Goal: Task Accomplishment & Management: Use online tool/utility

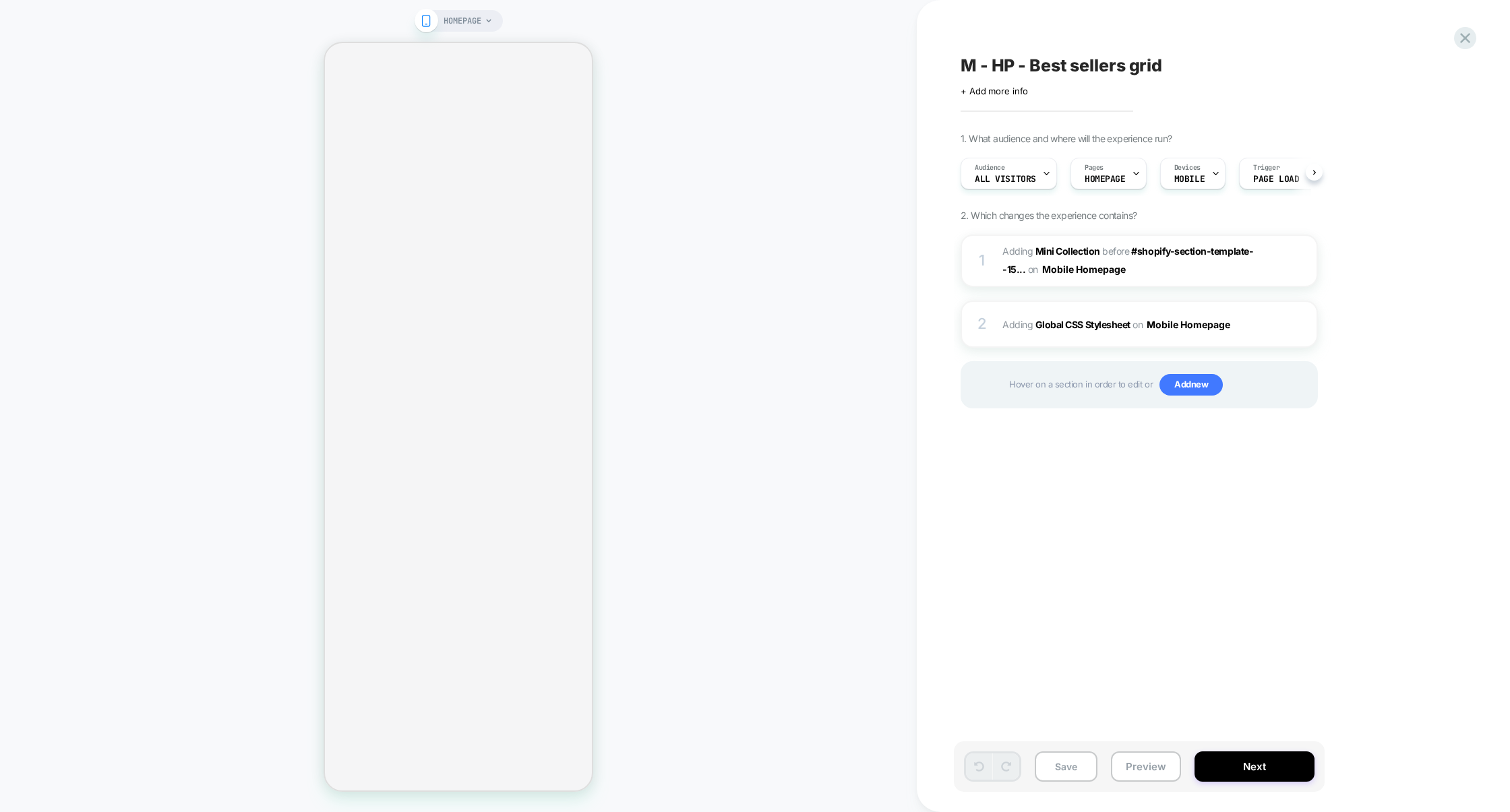
scroll to position [0, 1]
select select "**********"
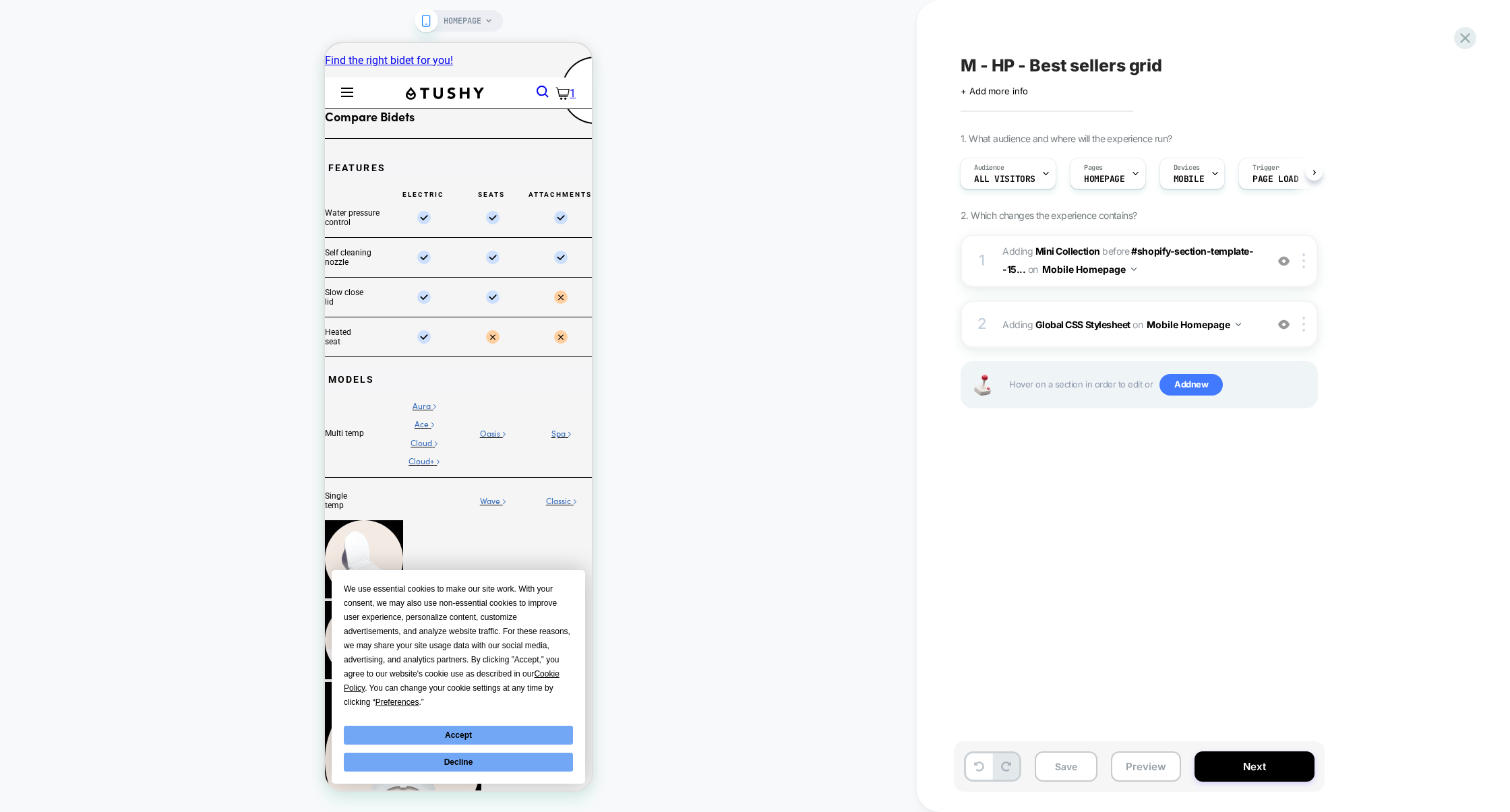
scroll to position [0, 0]
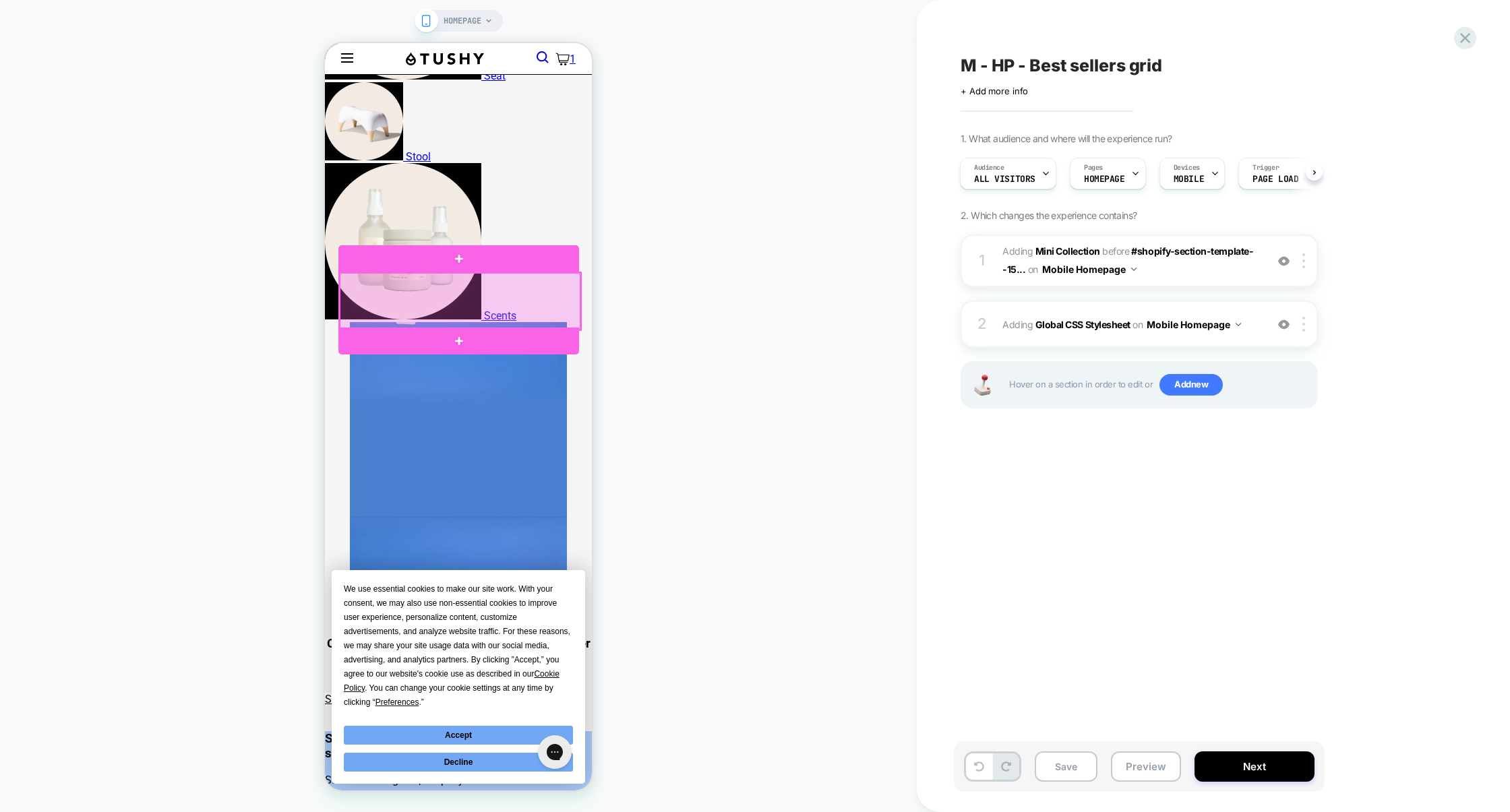
scroll to position [724, 0]
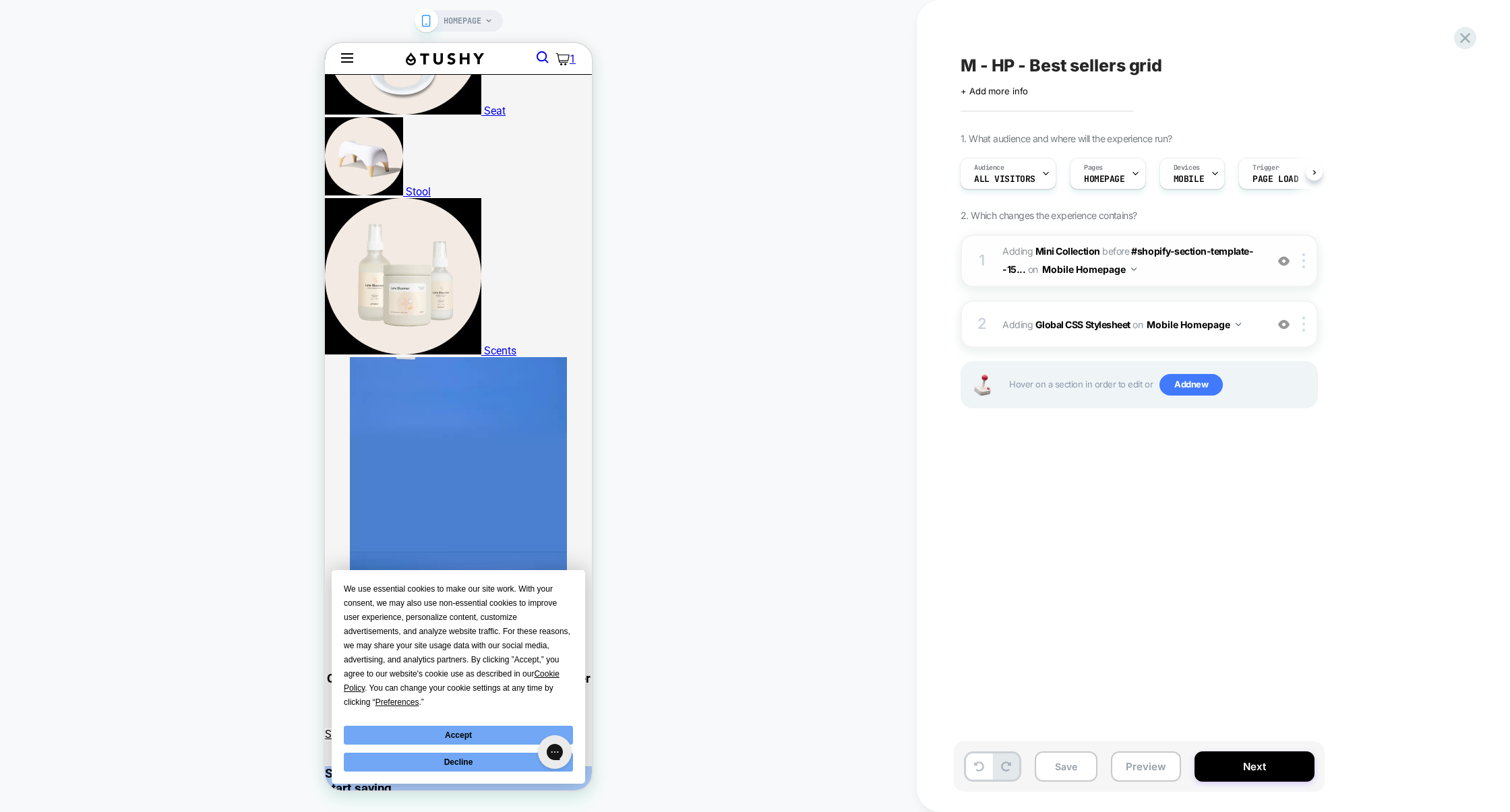
click at [1285, 262] on img at bounding box center [1284, 261] width 11 height 11
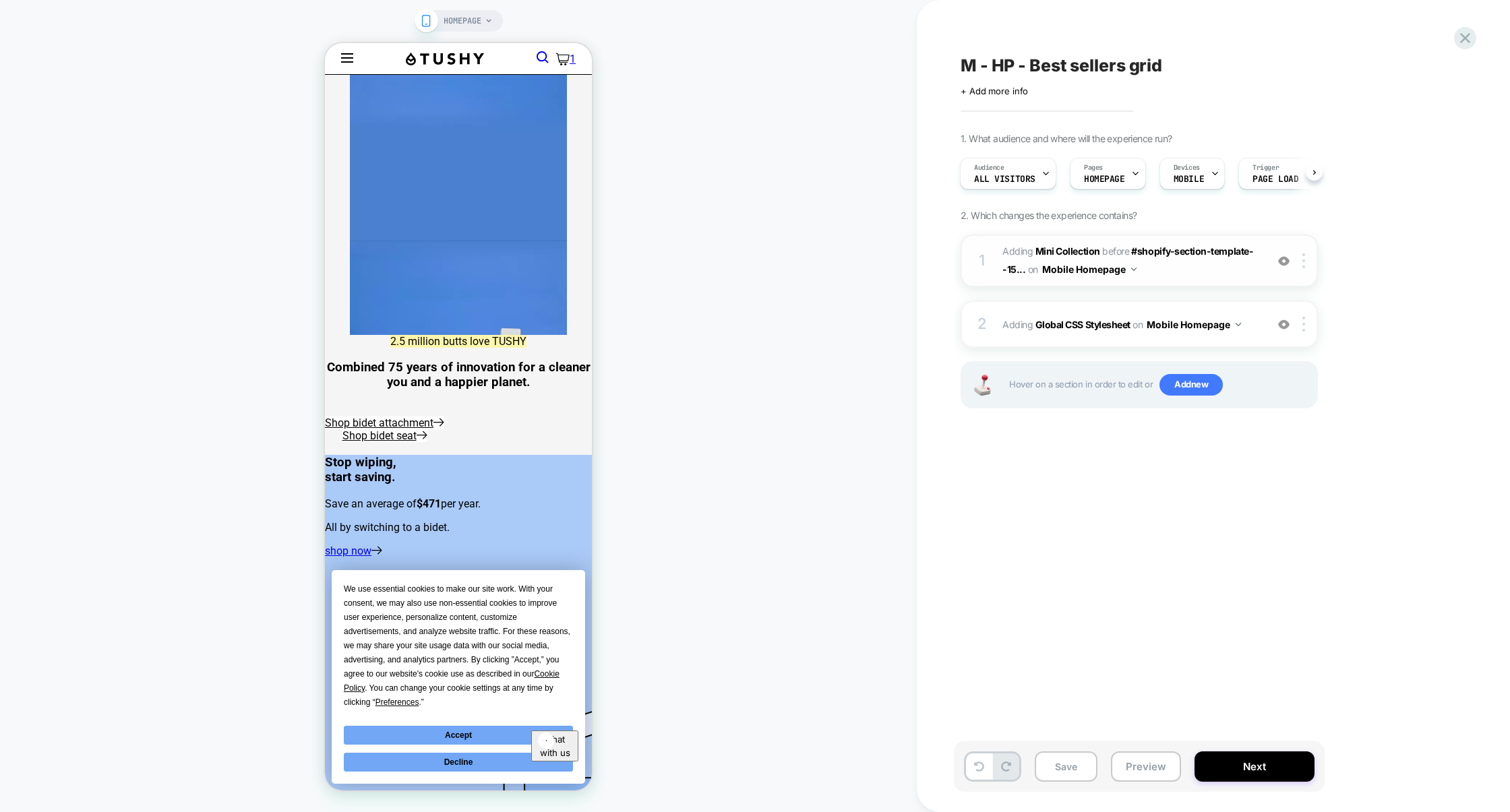
scroll to position [1036, 0]
click at [1145, 754] on button "Preview" at bounding box center [1146, 766] width 70 height 31
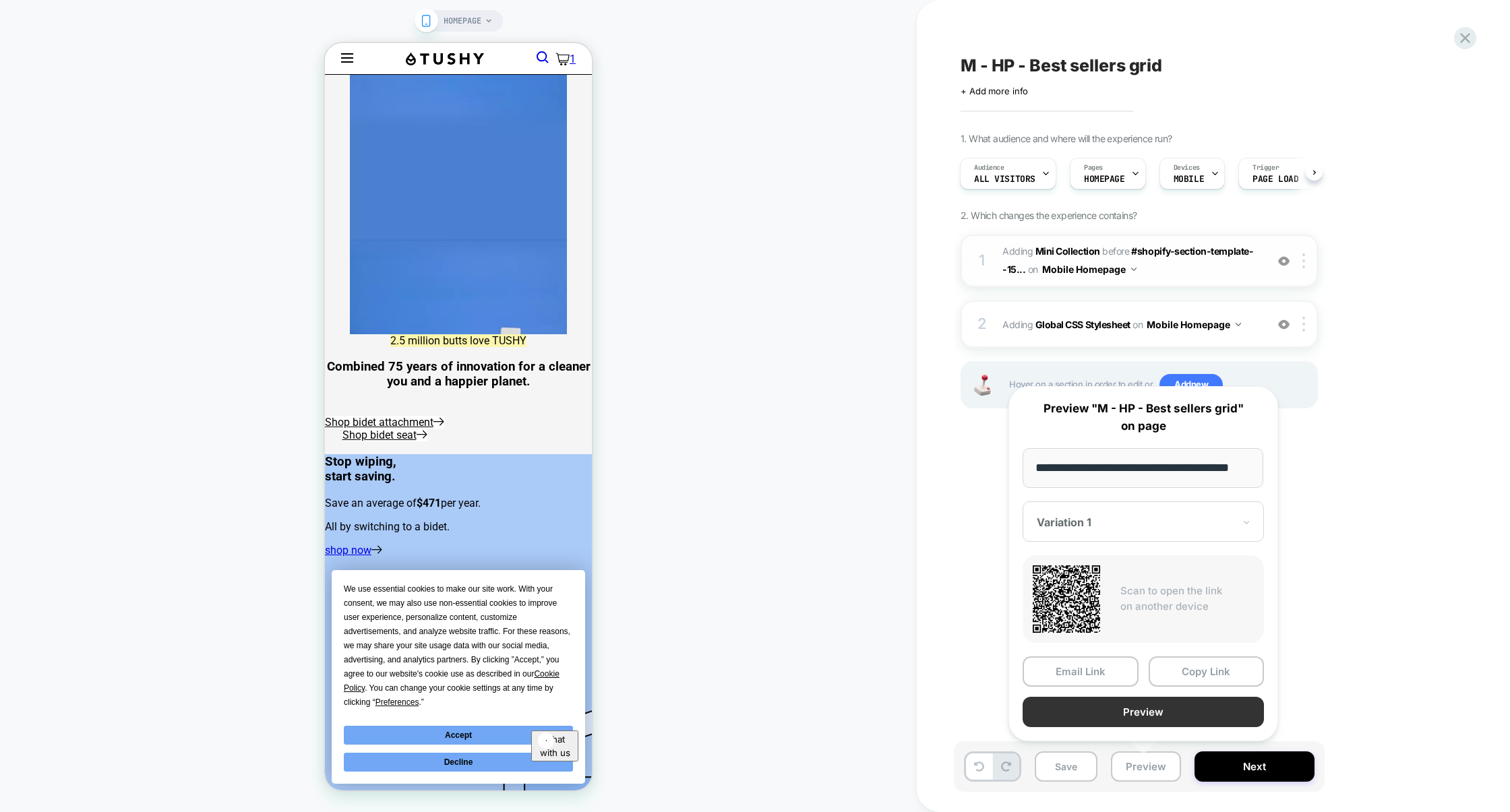
scroll to position [0, 0]
click at [1132, 720] on button "Preview" at bounding box center [1143, 712] width 241 height 31
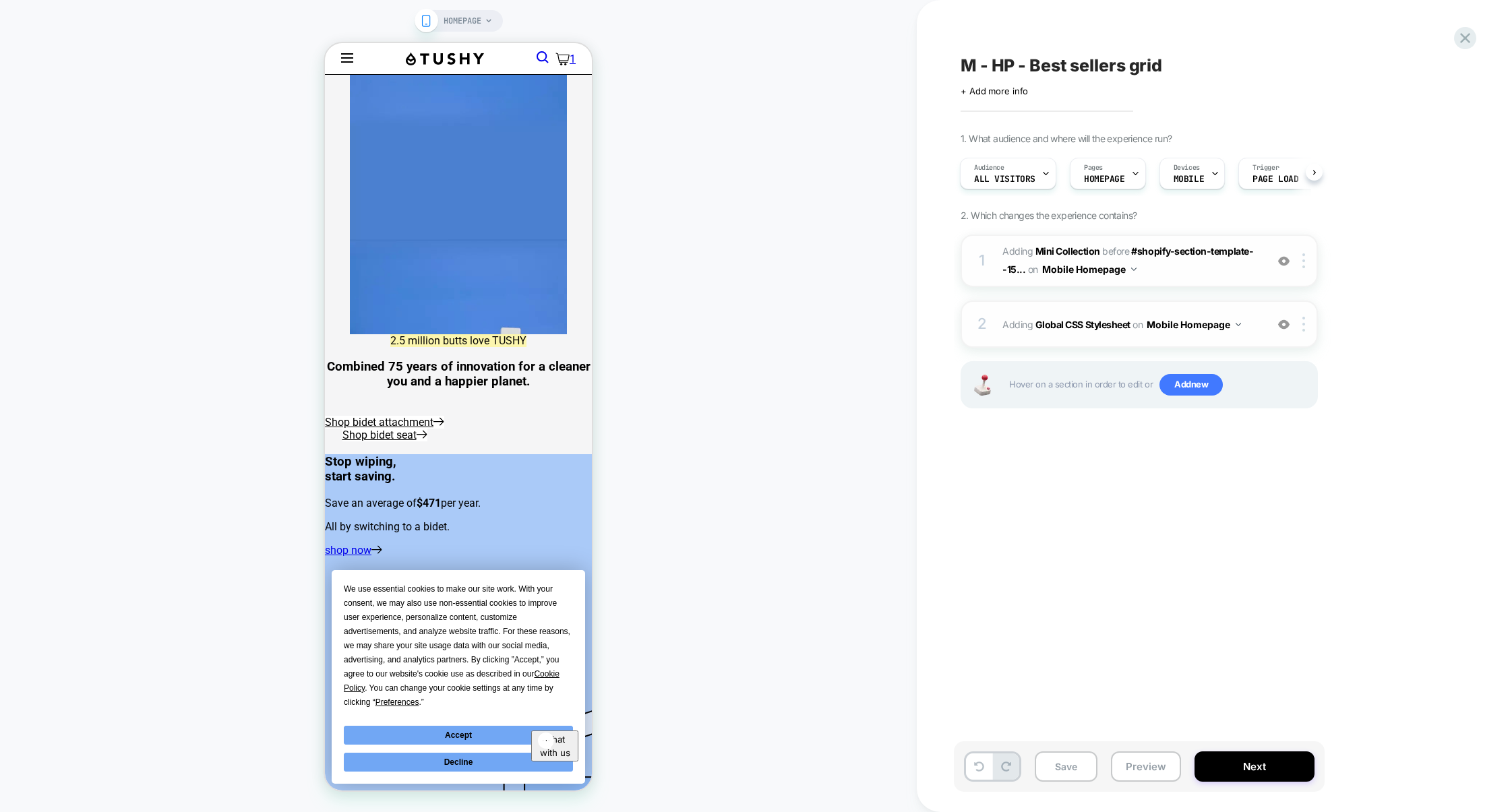
click at [1118, 337] on div "2 Adding Global CSS Stylesheet on Mobile Homepage Add Before Add After Copy to …" at bounding box center [1139, 324] width 357 height 47
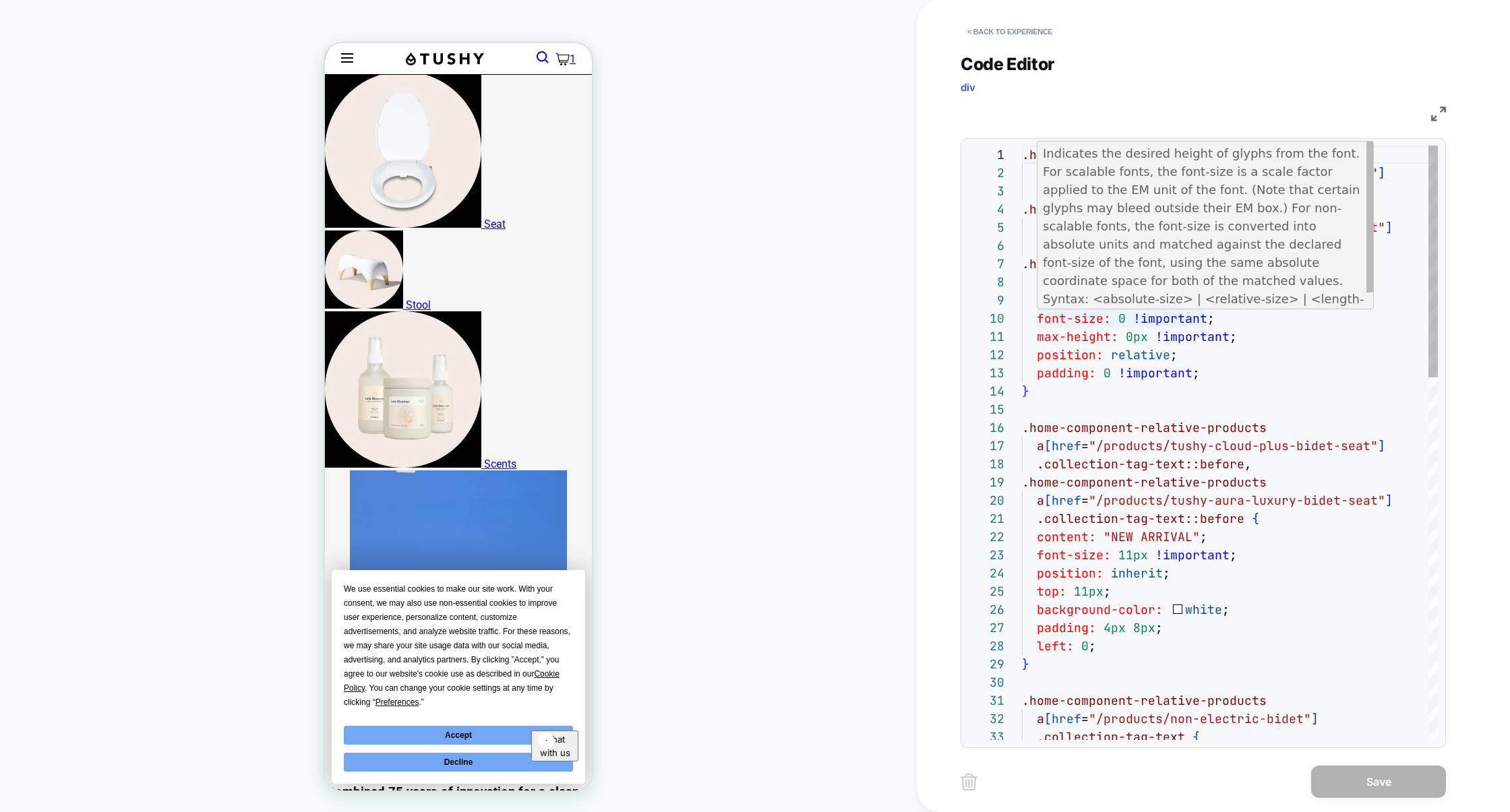
scroll to position [1036, 0]
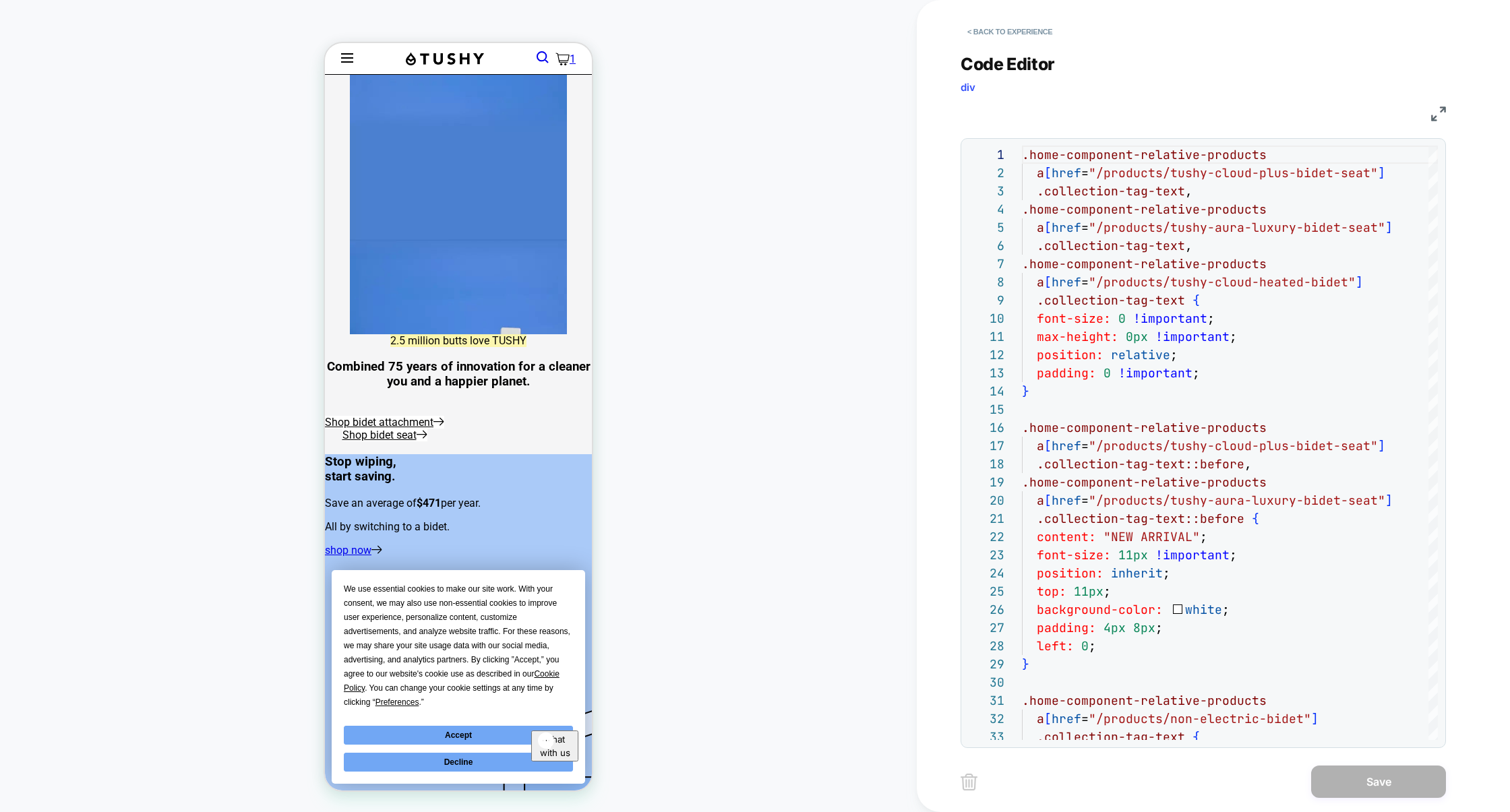
click at [1435, 110] on img at bounding box center [1439, 114] width 15 height 15
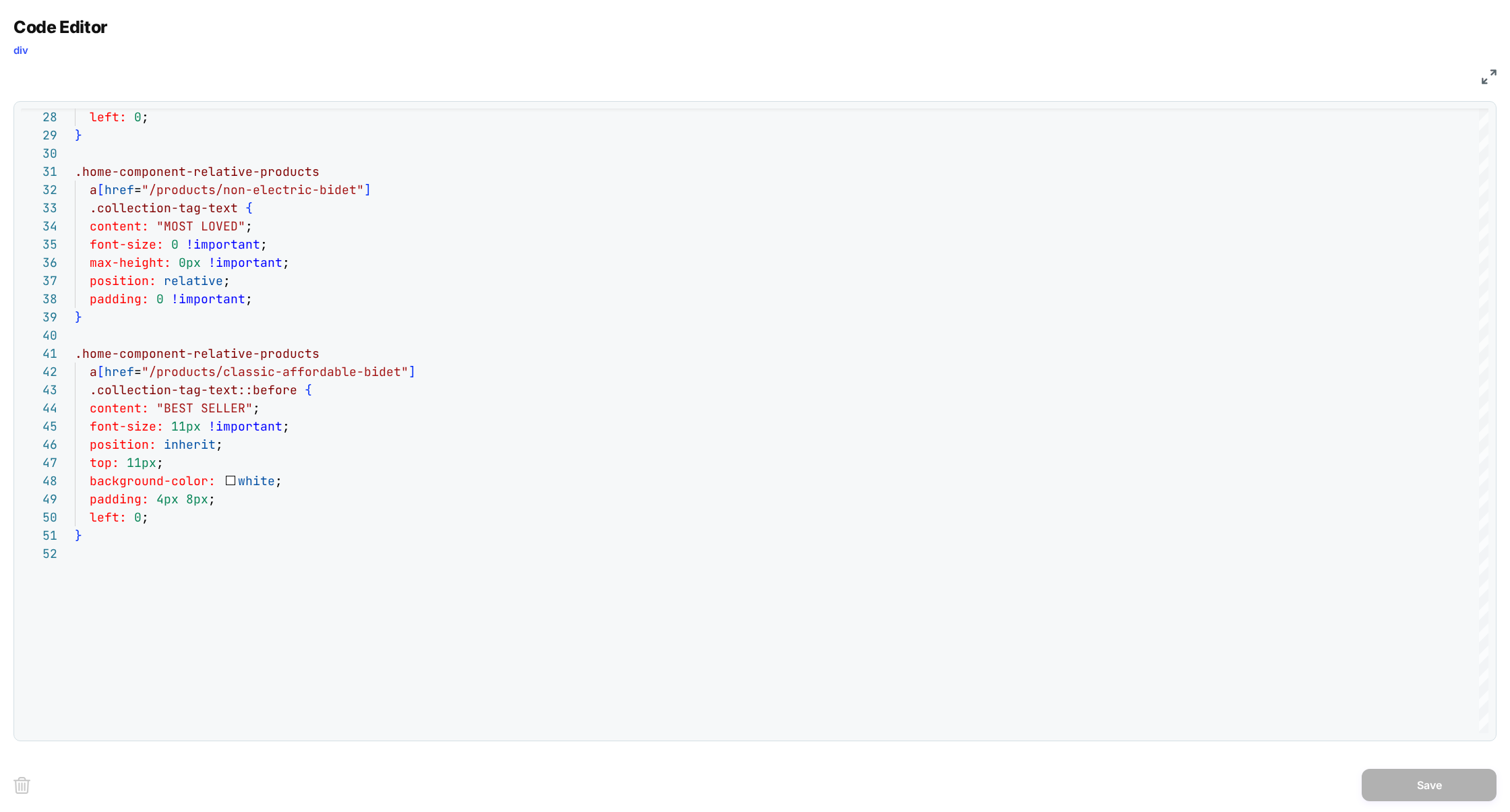
click at [1477, 72] on div "CSS" at bounding box center [755, 75] width 1484 height 23
click at [1485, 76] on img at bounding box center [1489, 77] width 15 height 15
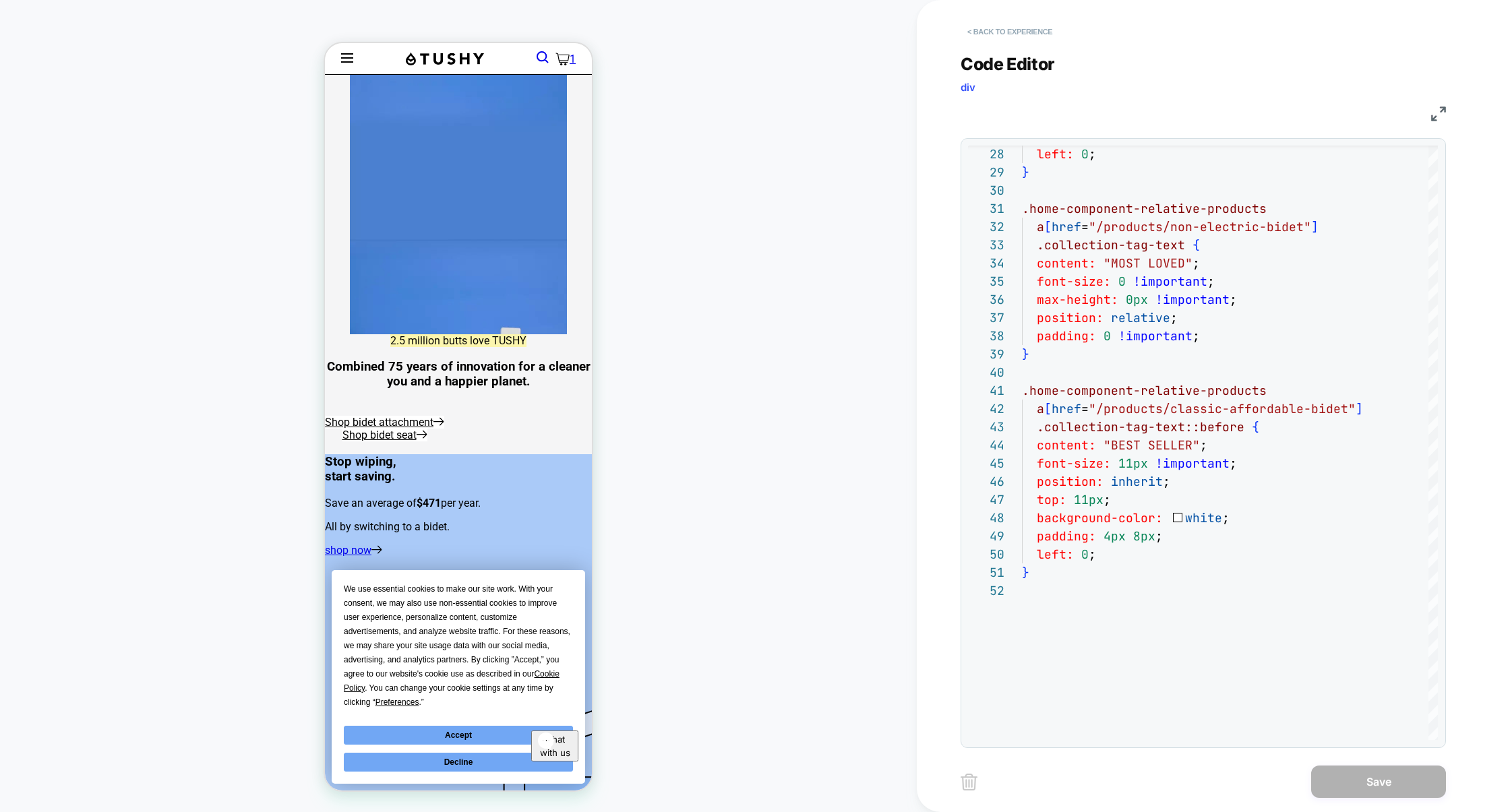
click at [1009, 21] on button "< Back to experience" at bounding box center [1010, 31] width 98 height 21
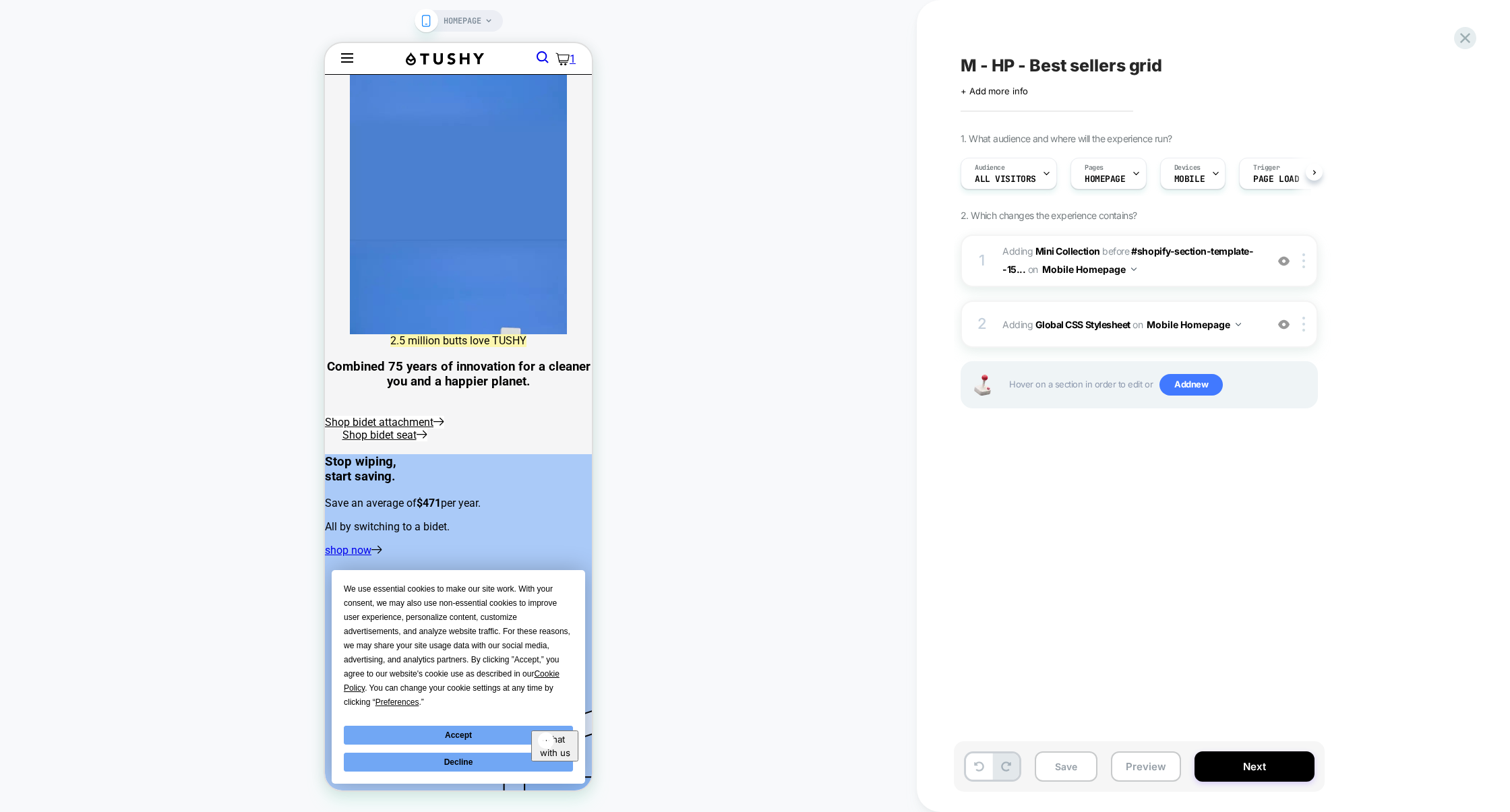
scroll to position [0, 1]
click at [1203, 383] on span "Add new" at bounding box center [1191, 385] width 63 height 21
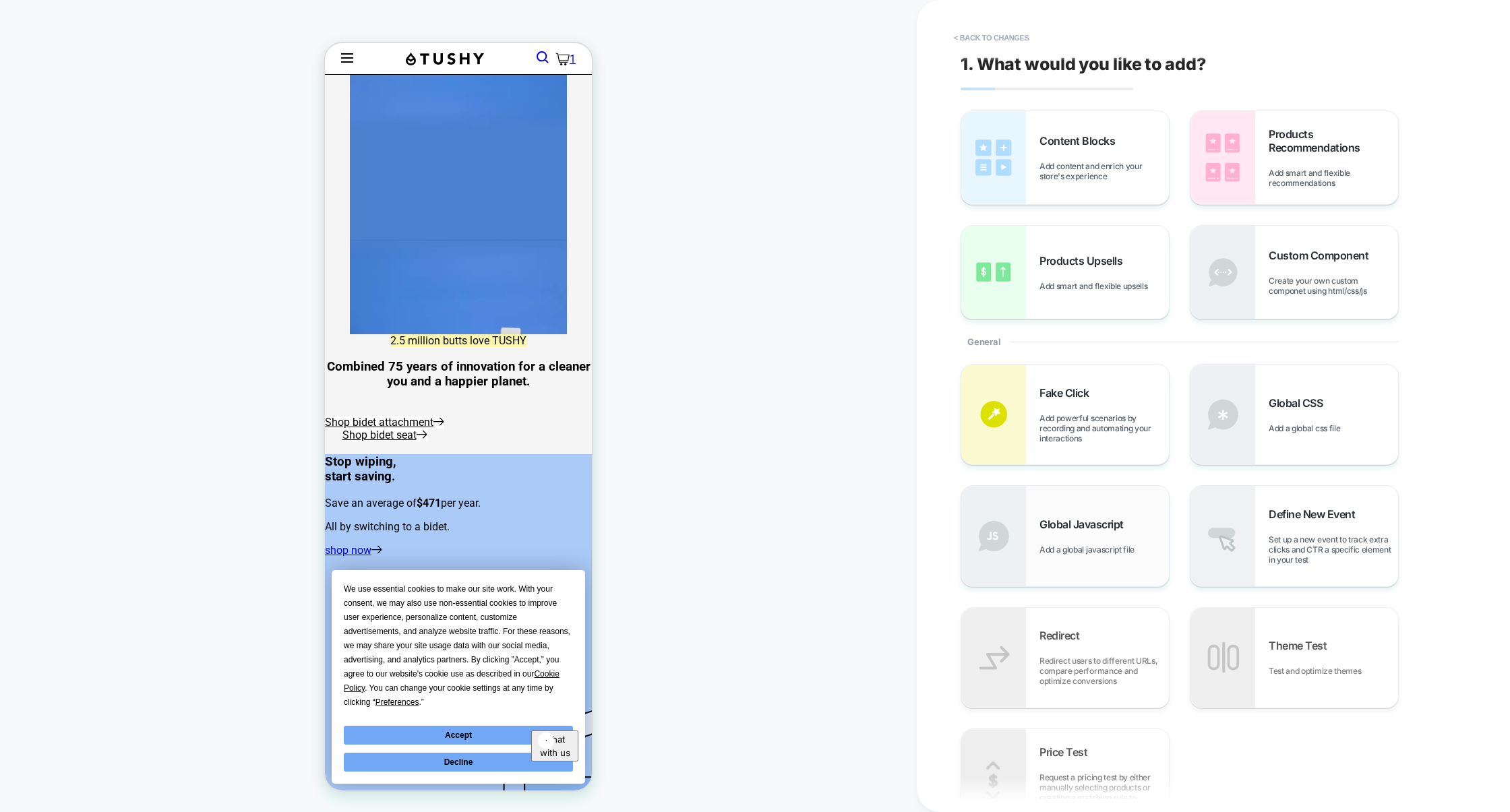
click at [1072, 547] on span "Add a global javascript file" at bounding box center [1090, 550] width 102 height 10
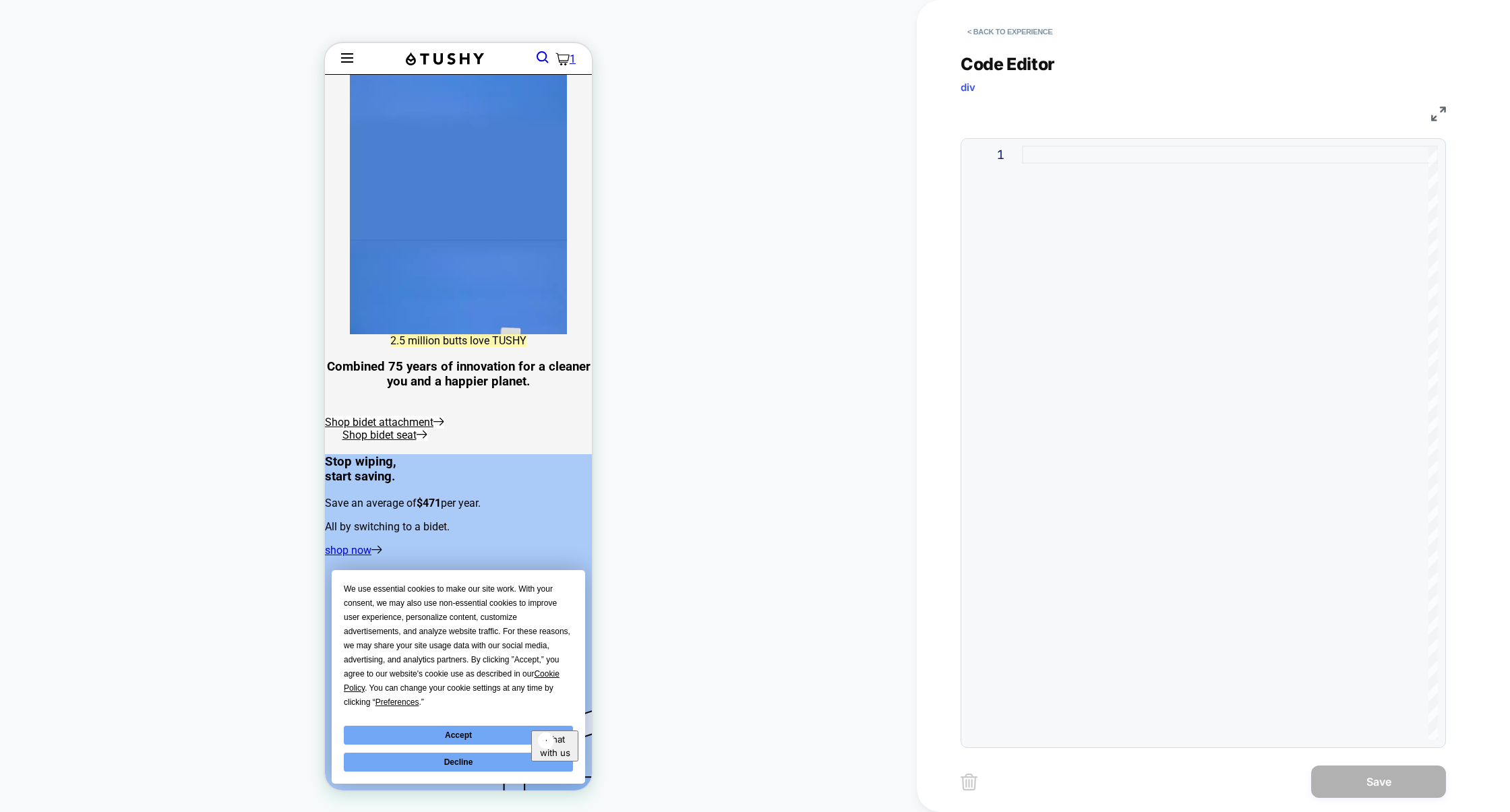
click at [1071, 424] on div at bounding box center [1230, 443] width 416 height 594
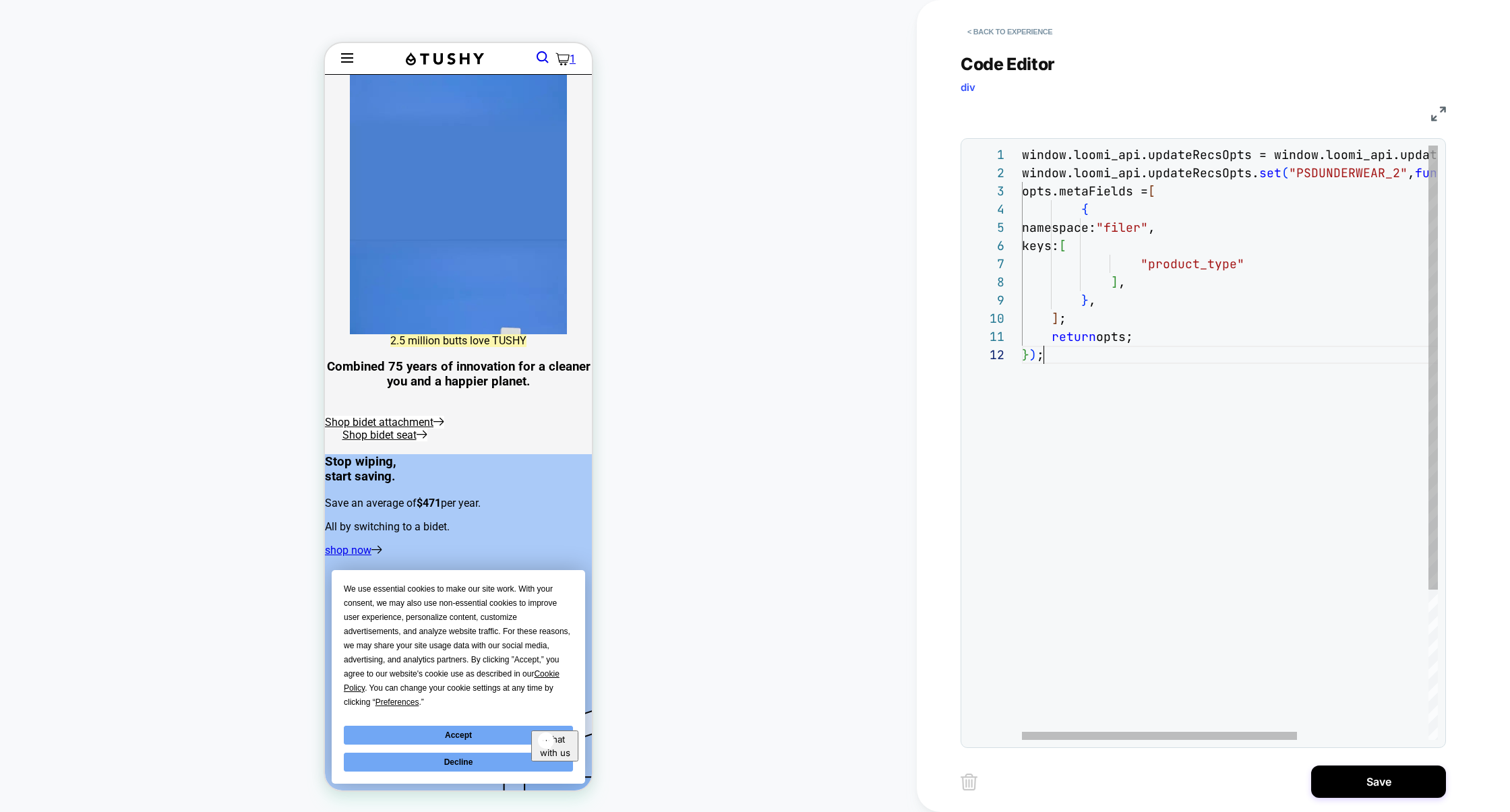
scroll to position [18, 21]
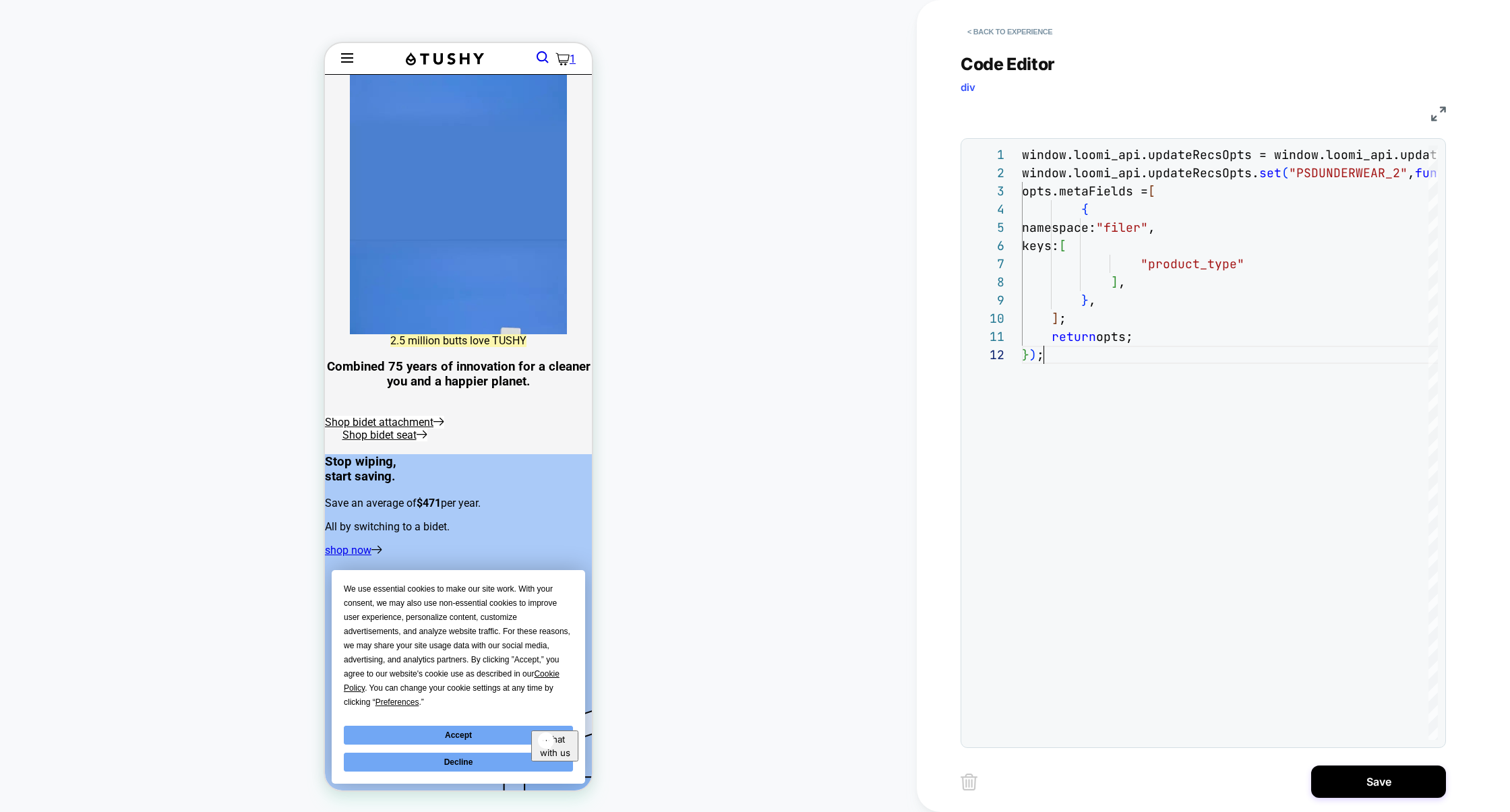
click at [1439, 109] on img at bounding box center [1439, 114] width 15 height 15
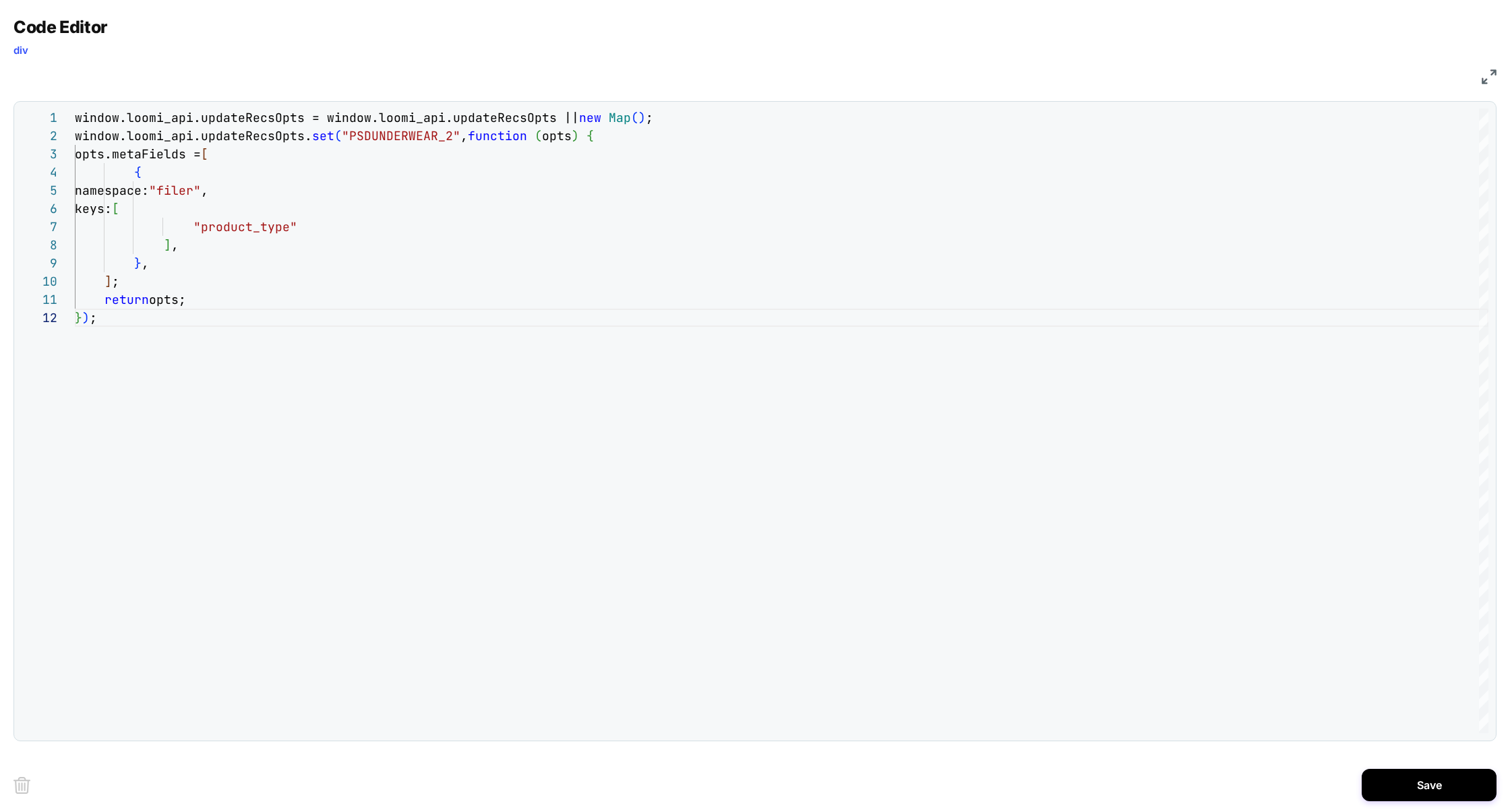
scroll to position [1036, 0]
click at [380, 139] on div "window.loomi_api.updateRecsOpts = window.loomi_api .updateRecsOpts || new Map (…" at bounding box center [782, 521] width 1414 height 825
click at [265, 189] on div "window.loomi_api.updateRecsOpts = window.loomi_api .updateRecsOpts || new Map (…" at bounding box center [782, 521] width 1414 height 825
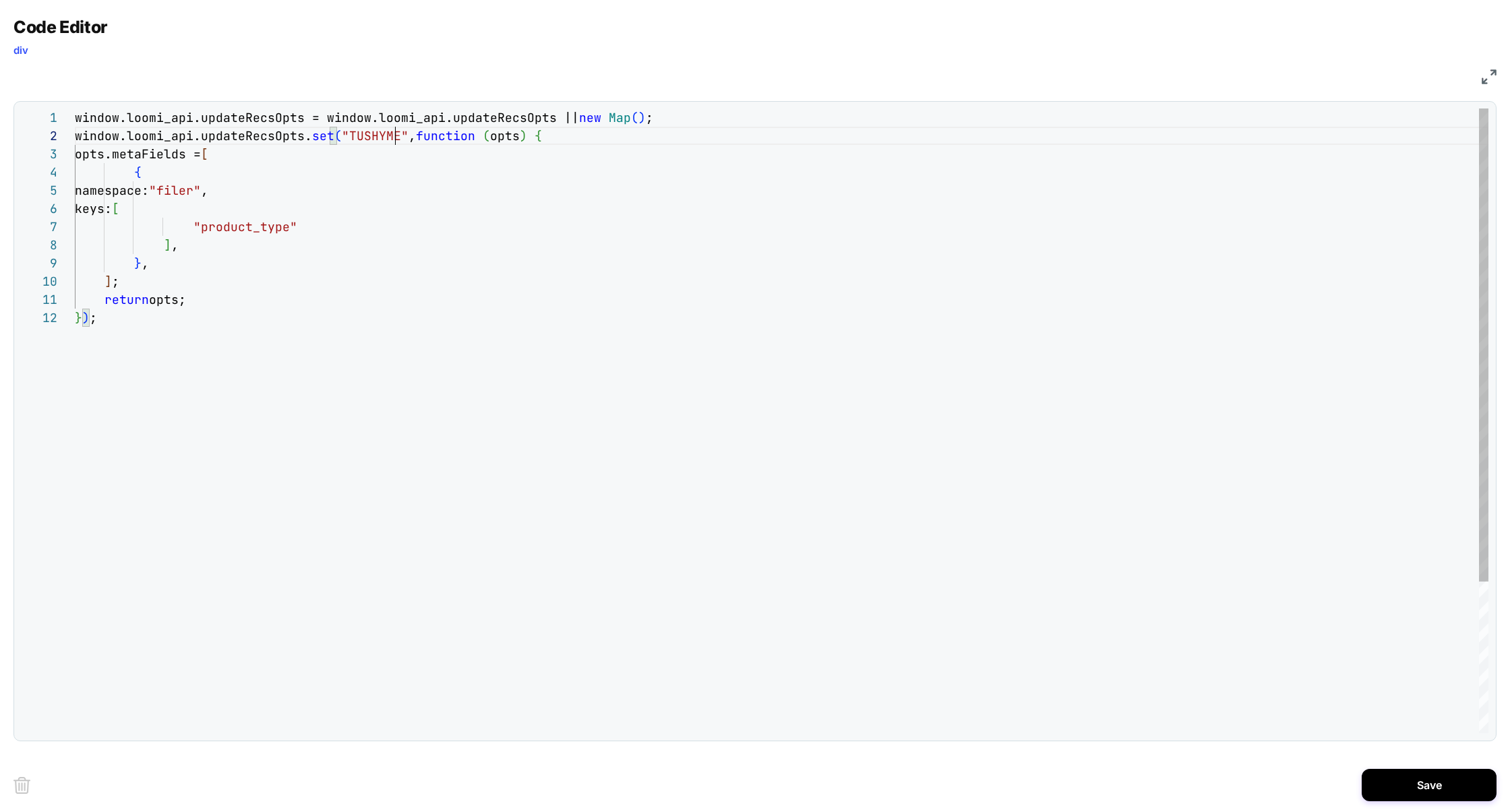
scroll to position [73, 189]
click at [265, 189] on div "window.loomi_api.updateRecsOpts = window.loomi_api .updateRecsOpts || new Map (…" at bounding box center [782, 521] width 1414 height 825
click at [224, 225] on div "window.loomi_api.updateRecsOpts = window.loomi_api .updateRecsOpts || new Map (…" at bounding box center [782, 521] width 1414 height 825
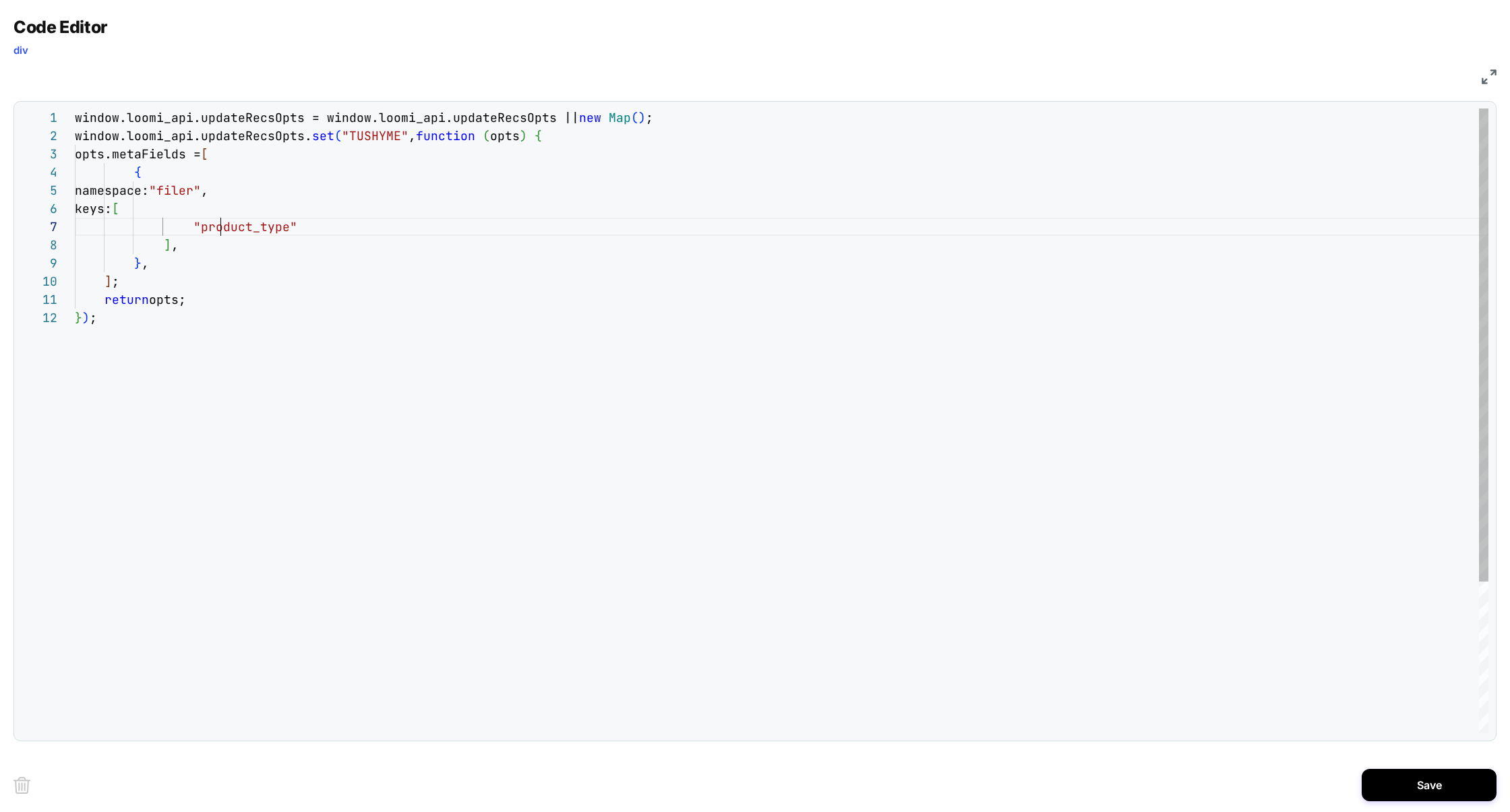
scroll to position [109, 211]
click at [276, 189] on div "window.loomi_api.updateRecsOpts = window.loomi_api .updateRecsOpts || new Map (…" at bounding box center [782, 521] width 1414 height 825
click at [268, 196] on div "window.loomi_api.updateRecsOpts = window.loomi_api .updateRecsOpts || new Map (…" at bounding box center [782, 521] width 1414 height 825
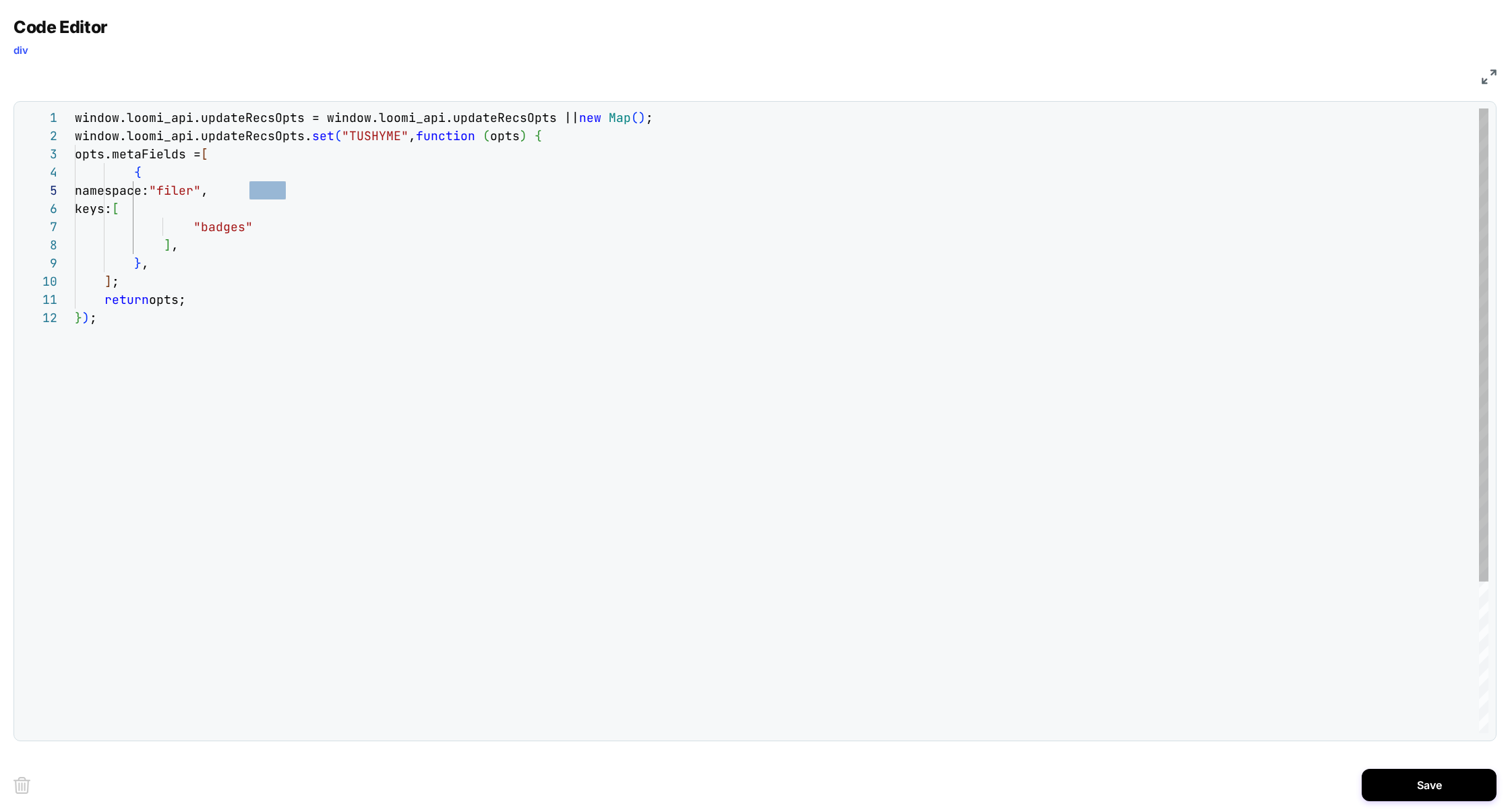
scroll to position [73, 211]
click at [268, 196] on div "window.loomi_api.updateRecsOpts = window.loomi_api .updateRecsOpts || new Map (…" at bounding box center [782, 521] width 1414 height 825
type textarea "**********"
click at [1436, 771] on button "Save" at bounding box center [1430, 786] width 135 height 33
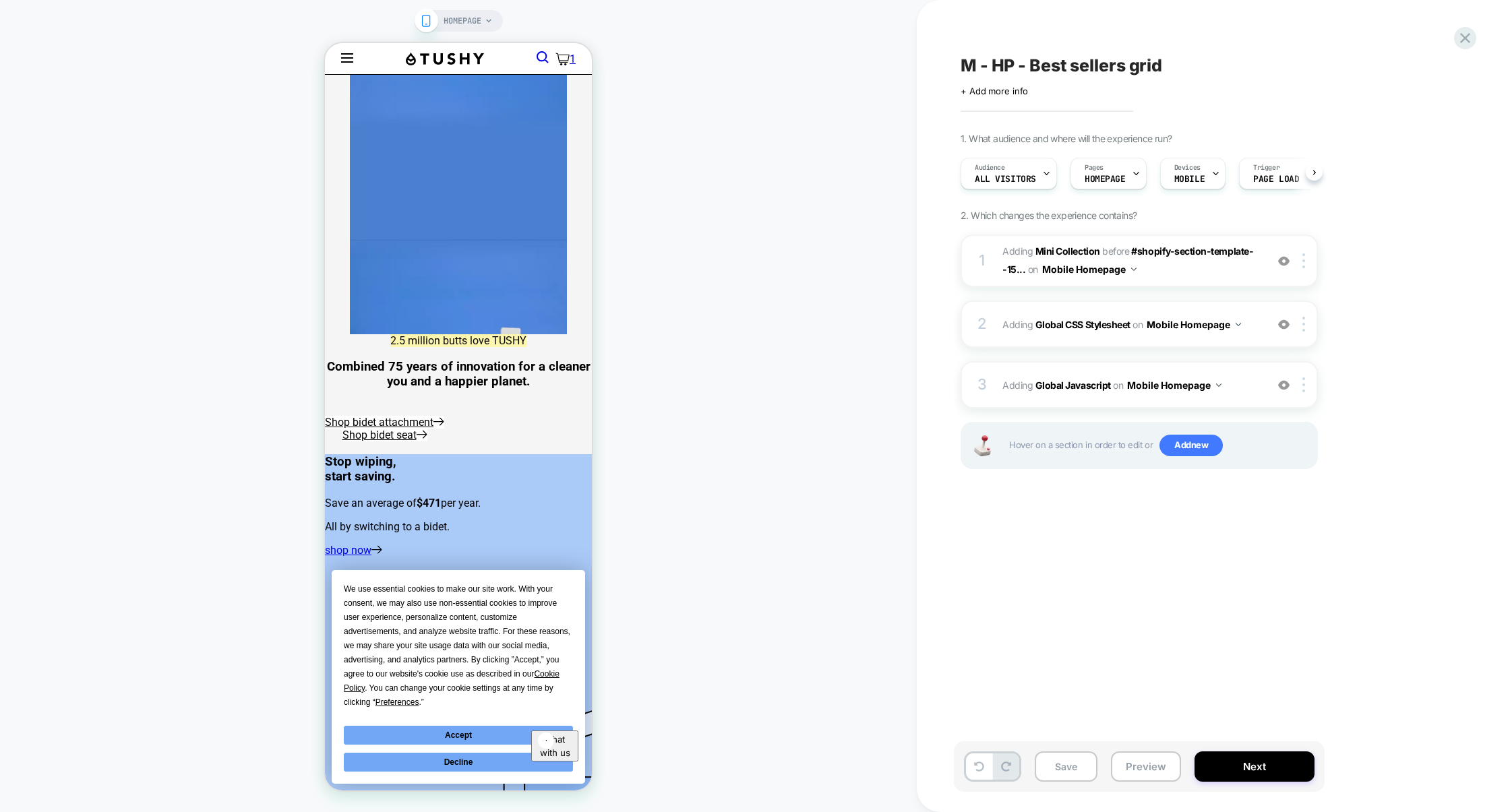
scroll to position [0, 1]
click at [1144, 762] on button "Preview" at bounding box center [1146, 766] width 70 height 31
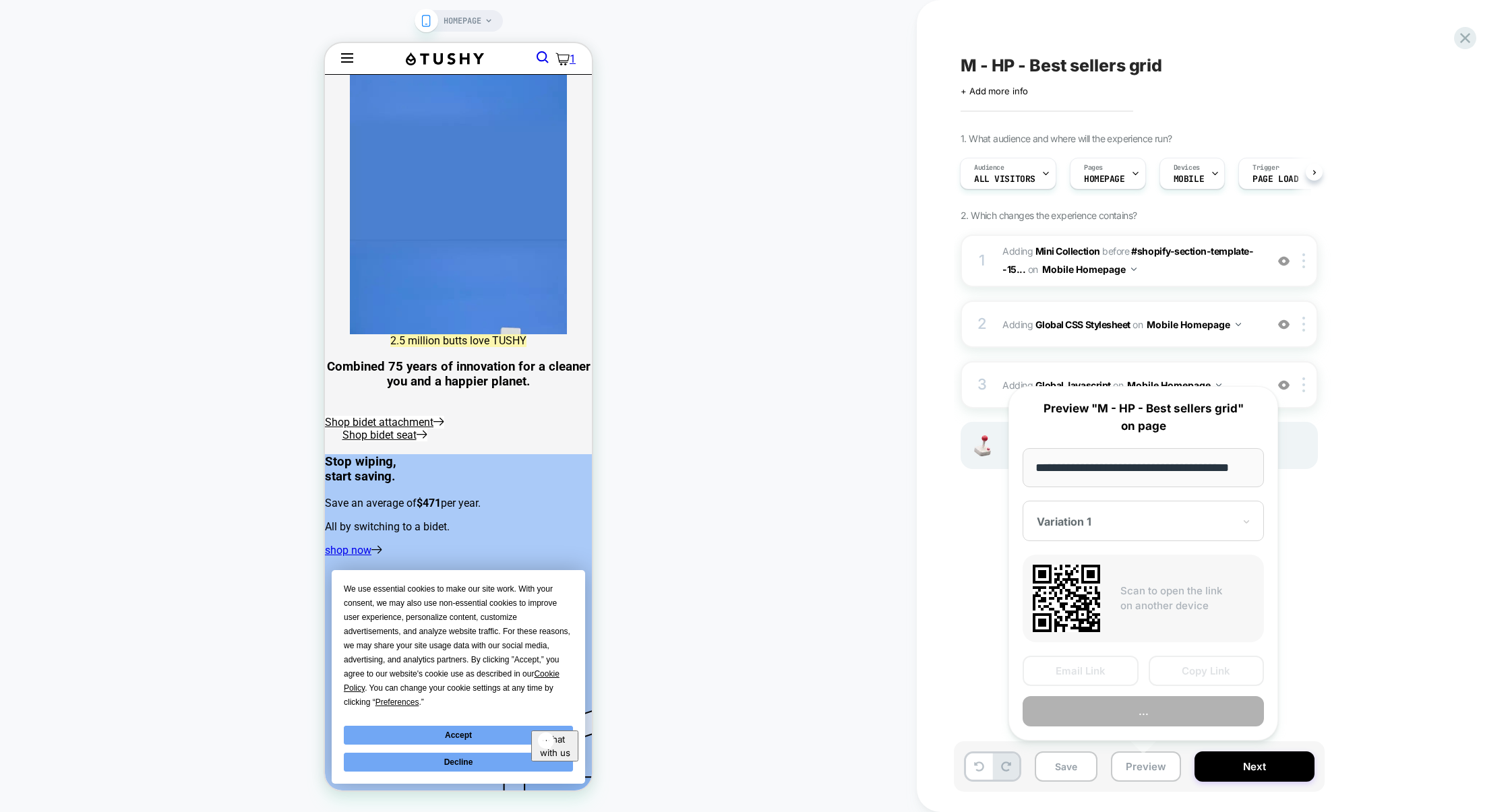
scroll to position [0, 17]
click at [1124, 713] on button "Preview" at bounding box center [1143, 712] width 241 height 31
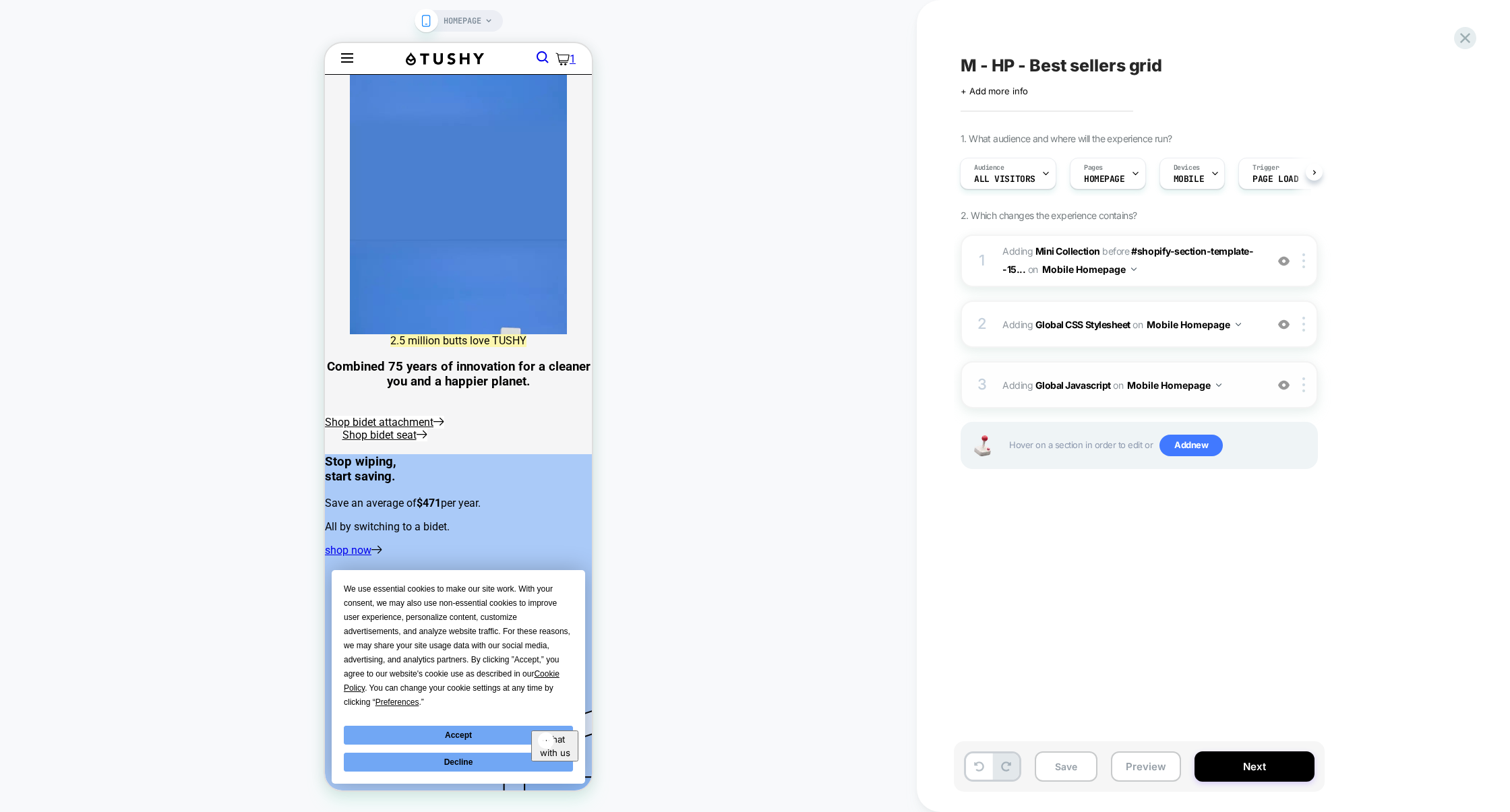
click at [1122, 404] on div "3 Adding Global Javascript on Mobile Homepage Add Before Add After Copy to Desk…" at bounding box center [1139, 385] width 357 height 47
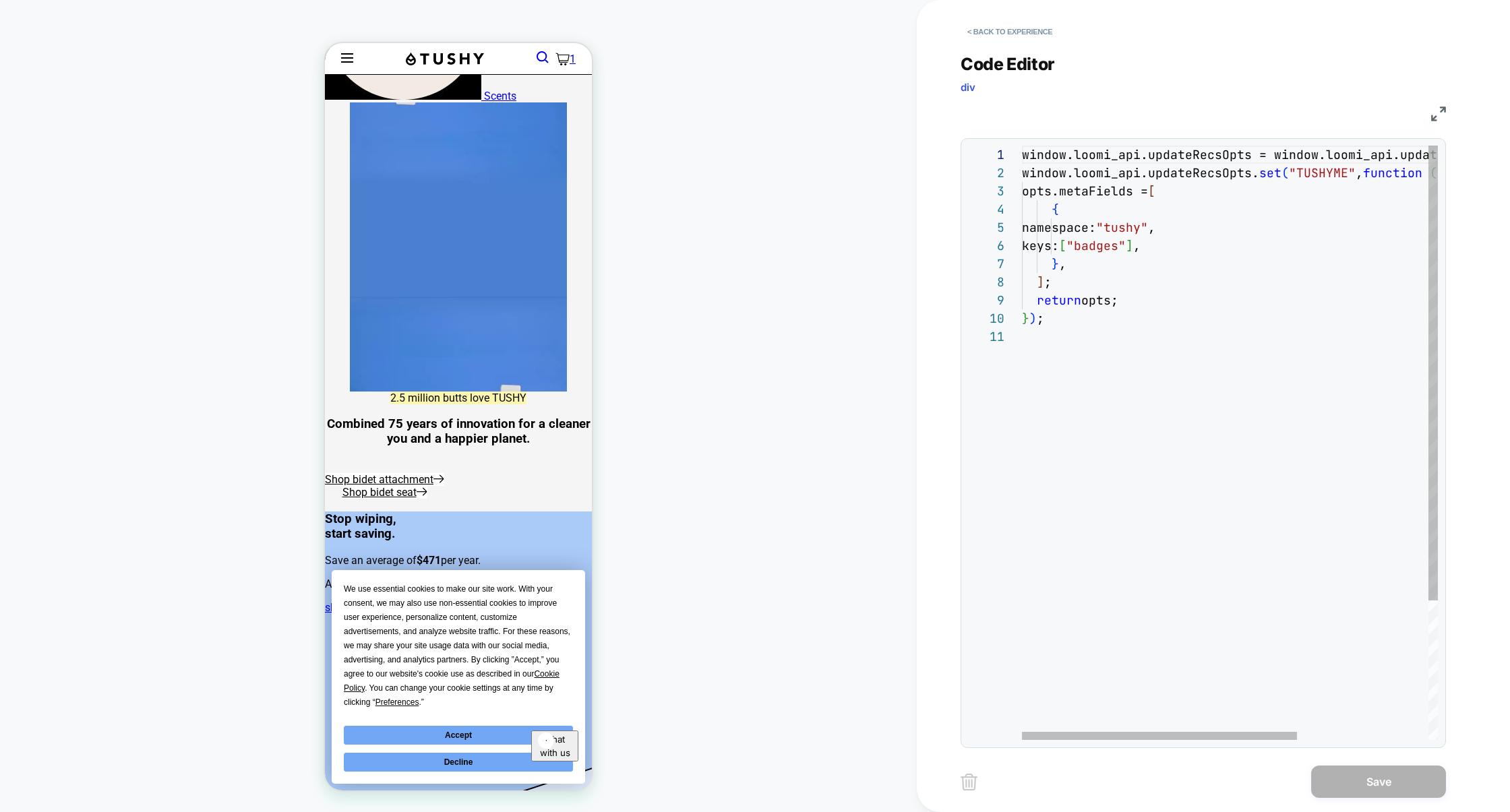
scroll to position [1036, 0]
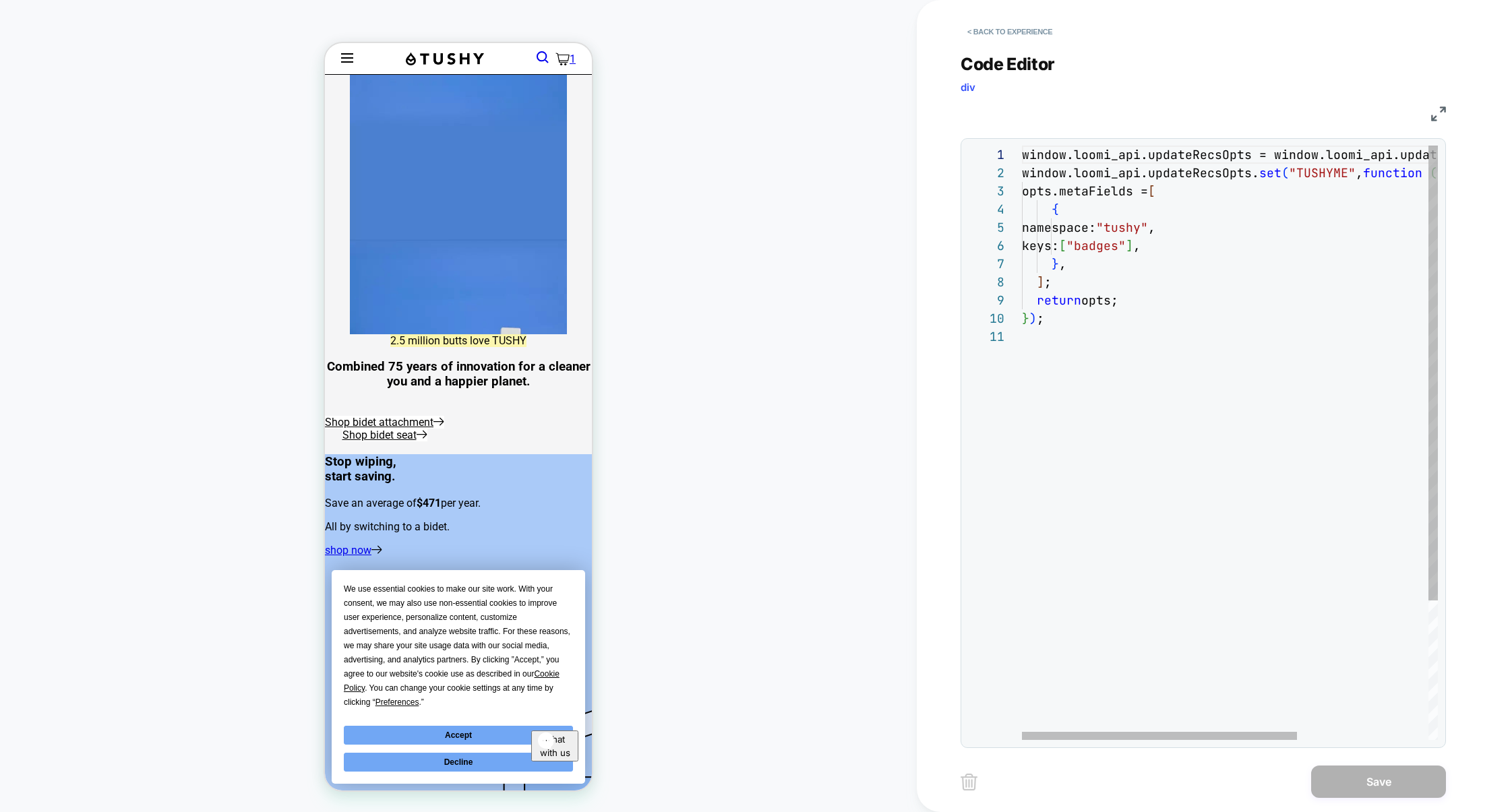
click at [1172, 248] on div "window.loomi_api.updateRecsOpts = window.loomi_api .updateRecsOpts || new Map (…" at bounding box center [1329, 534] width 614 height 776
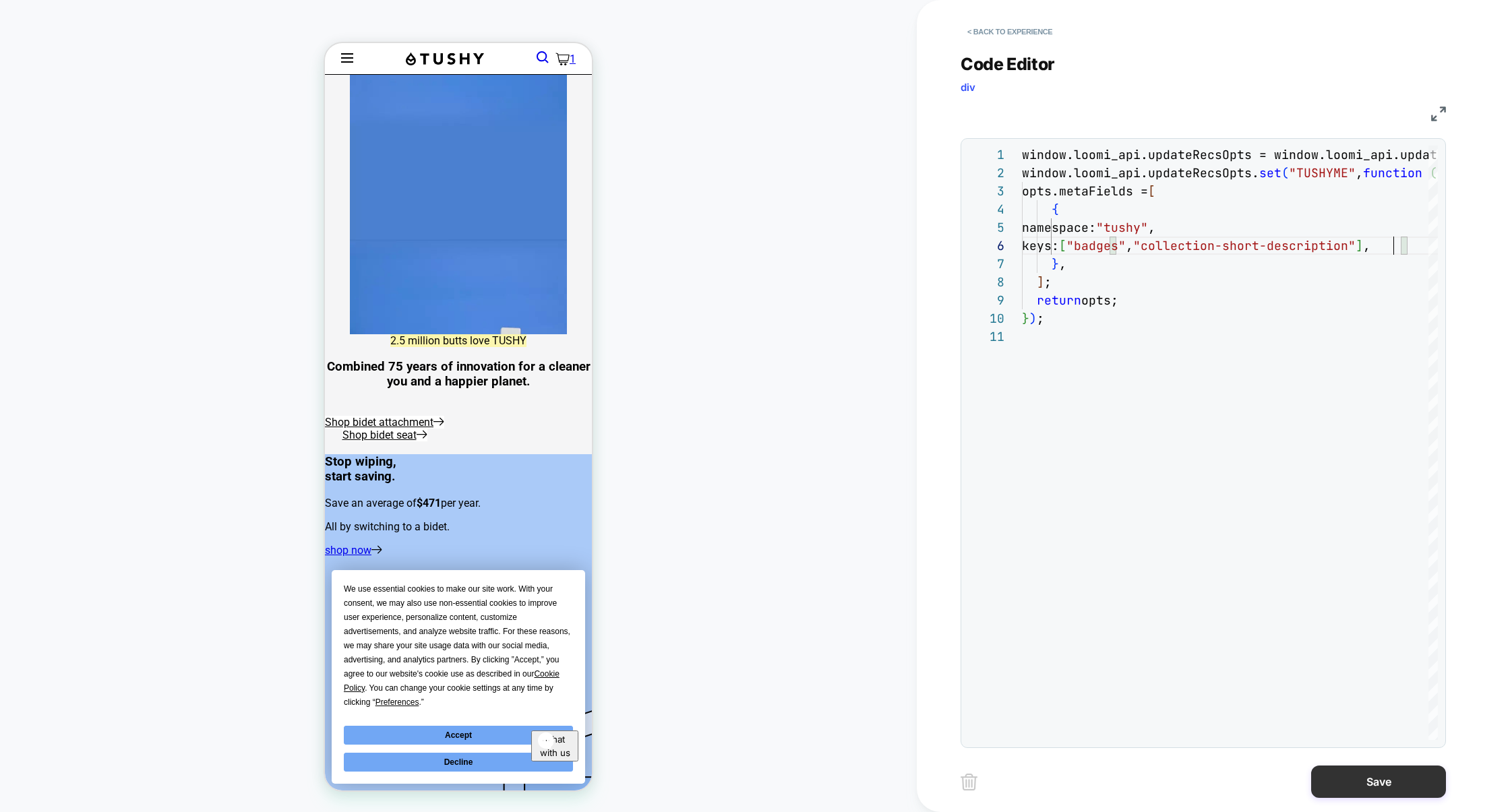
type textarea "**********"
click at [1378, 786] on button "Save" at bounding box center [1379, 782] width 135 height 33
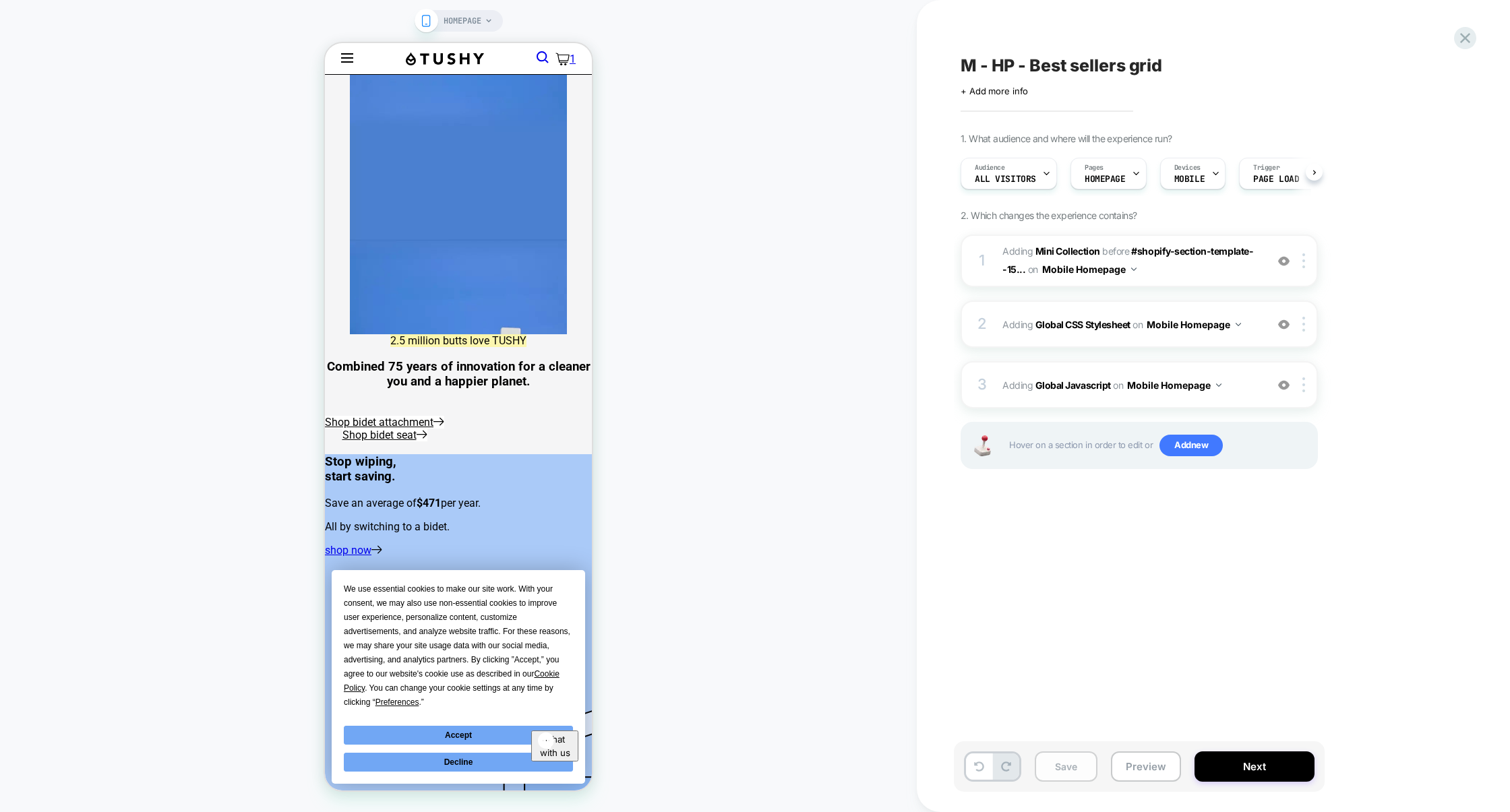
scroll to position [0, 1]
click at [1133, 764] on button "Preview" at bounding box center [1146, 766] width 70 height 31
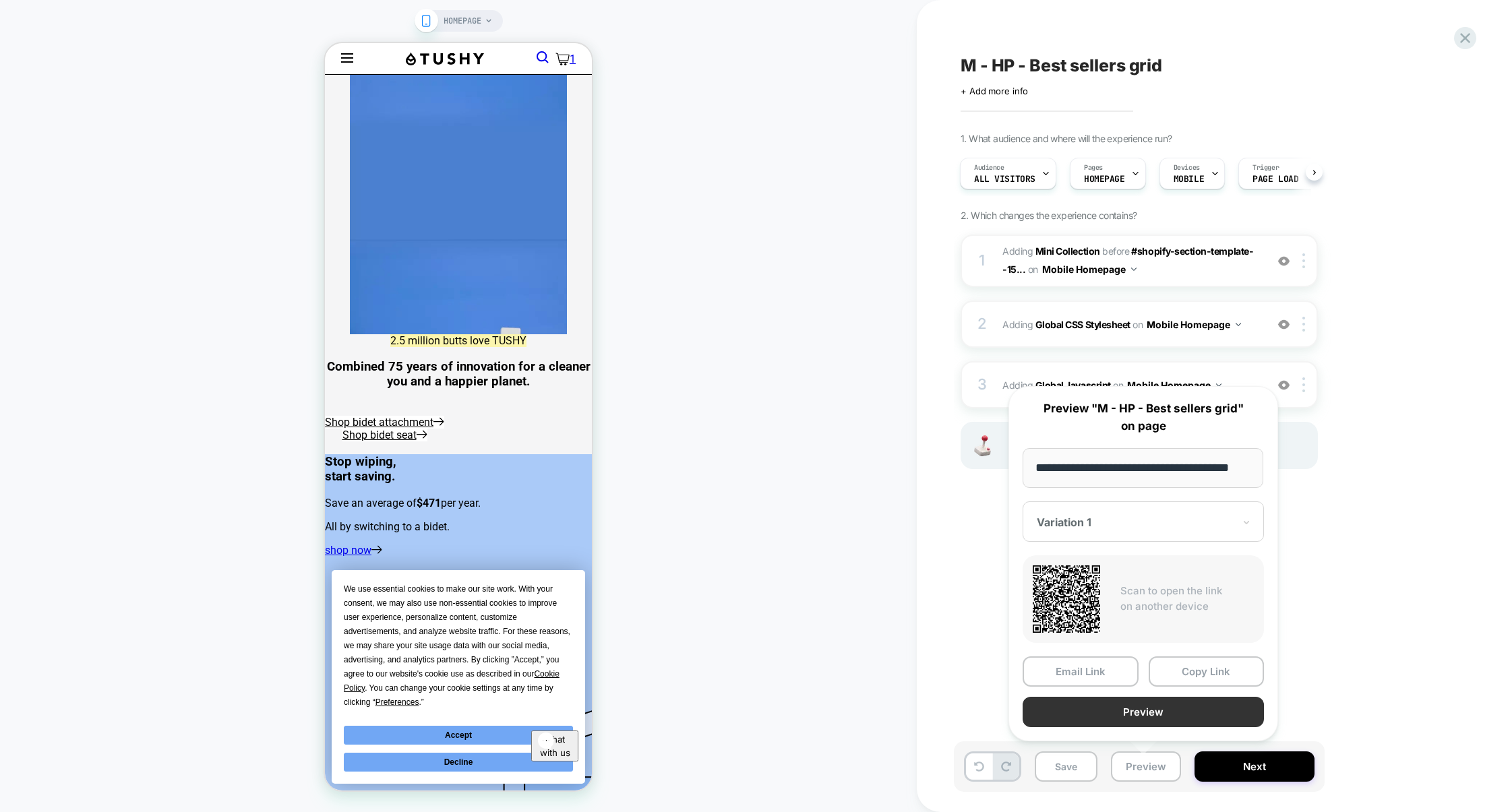
scroll to position [0, 0]
click at [1138, 709] on button "Preview" at bounding box center [1143, 712] width 241 height 31
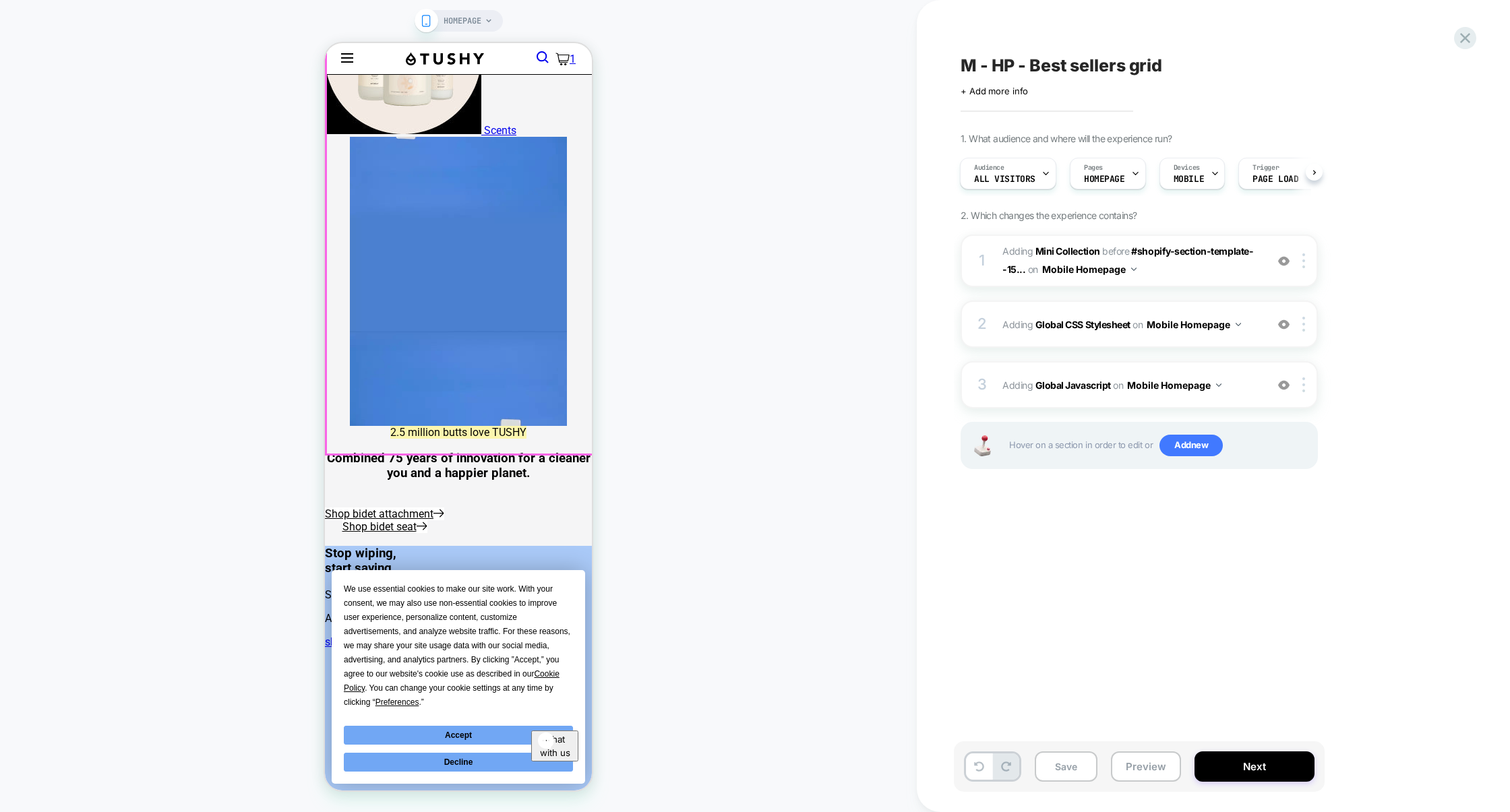
scroll to position [934, 0]
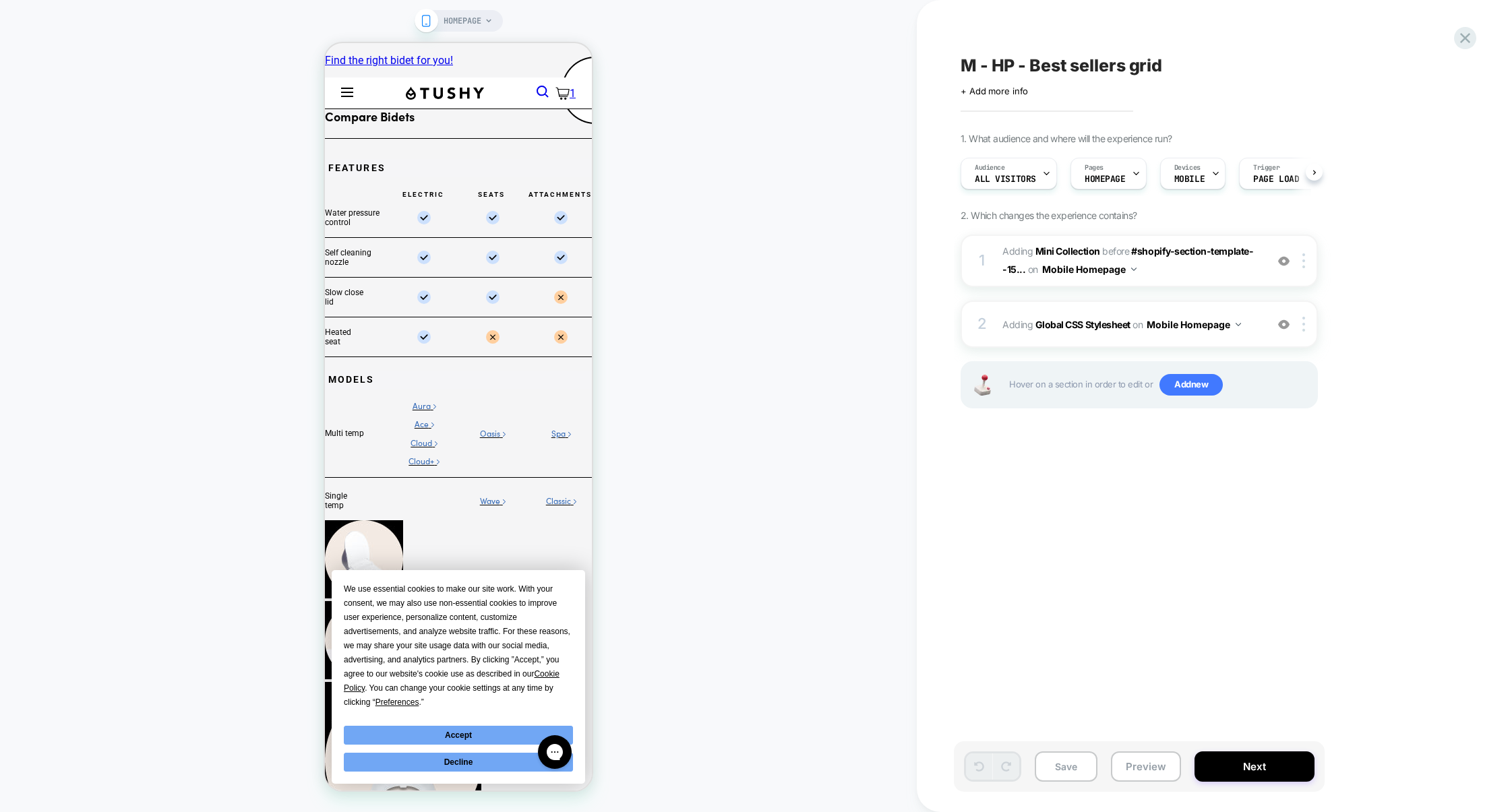
scroll to position [0, 1]
select select "**********"
click at [1285, 324] on img at bounding box center [1284, 324] width 11 height 11
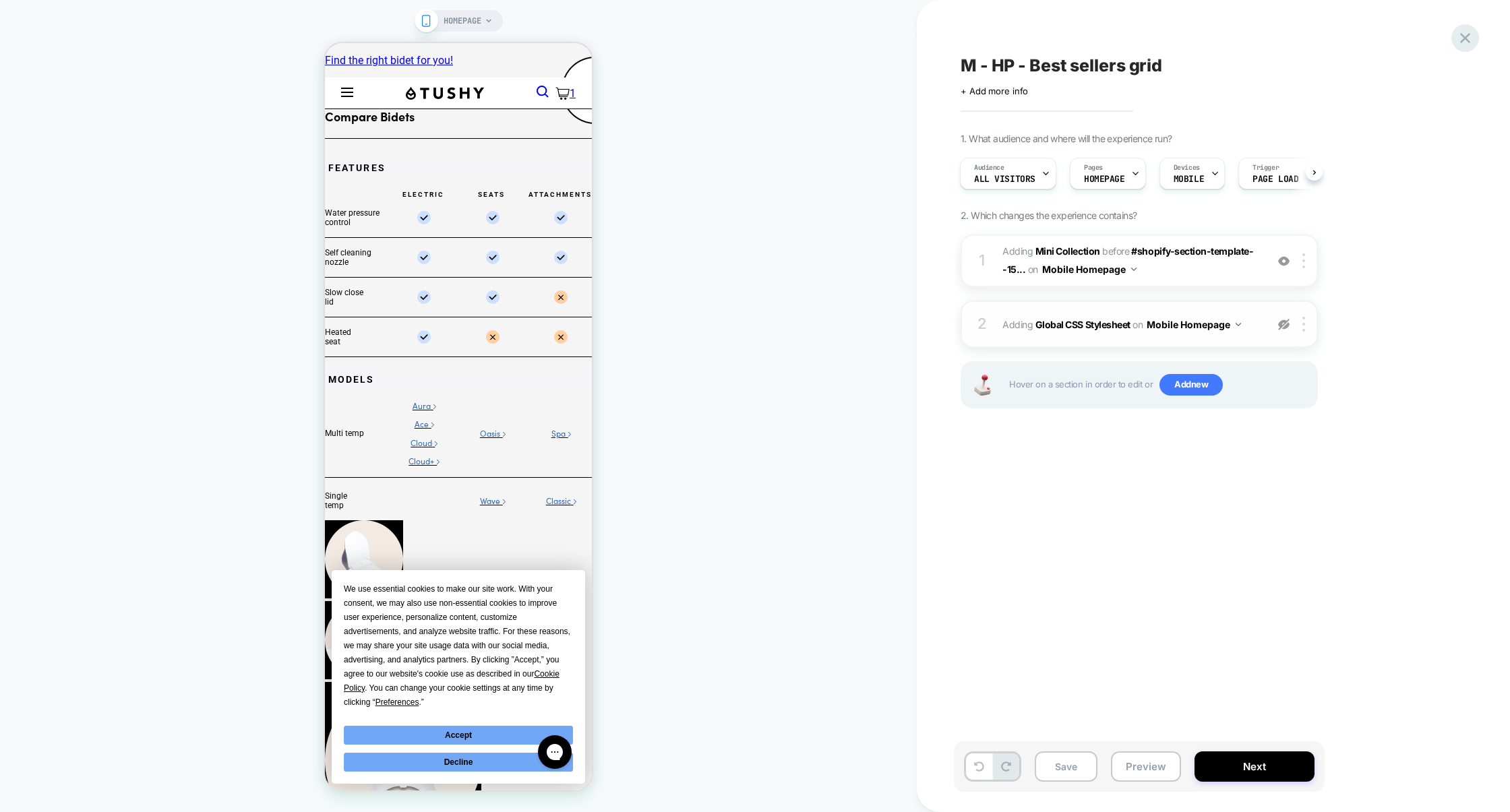
click at [1474, 46] on div "M - HP - Best sellers grid Click to edit experience details + Add more info 1. …" at bounding box center [1213, 406] width 593 height 812
click at [1457, 46] on icon at bounding box center [1466, 38] width 18 height 18
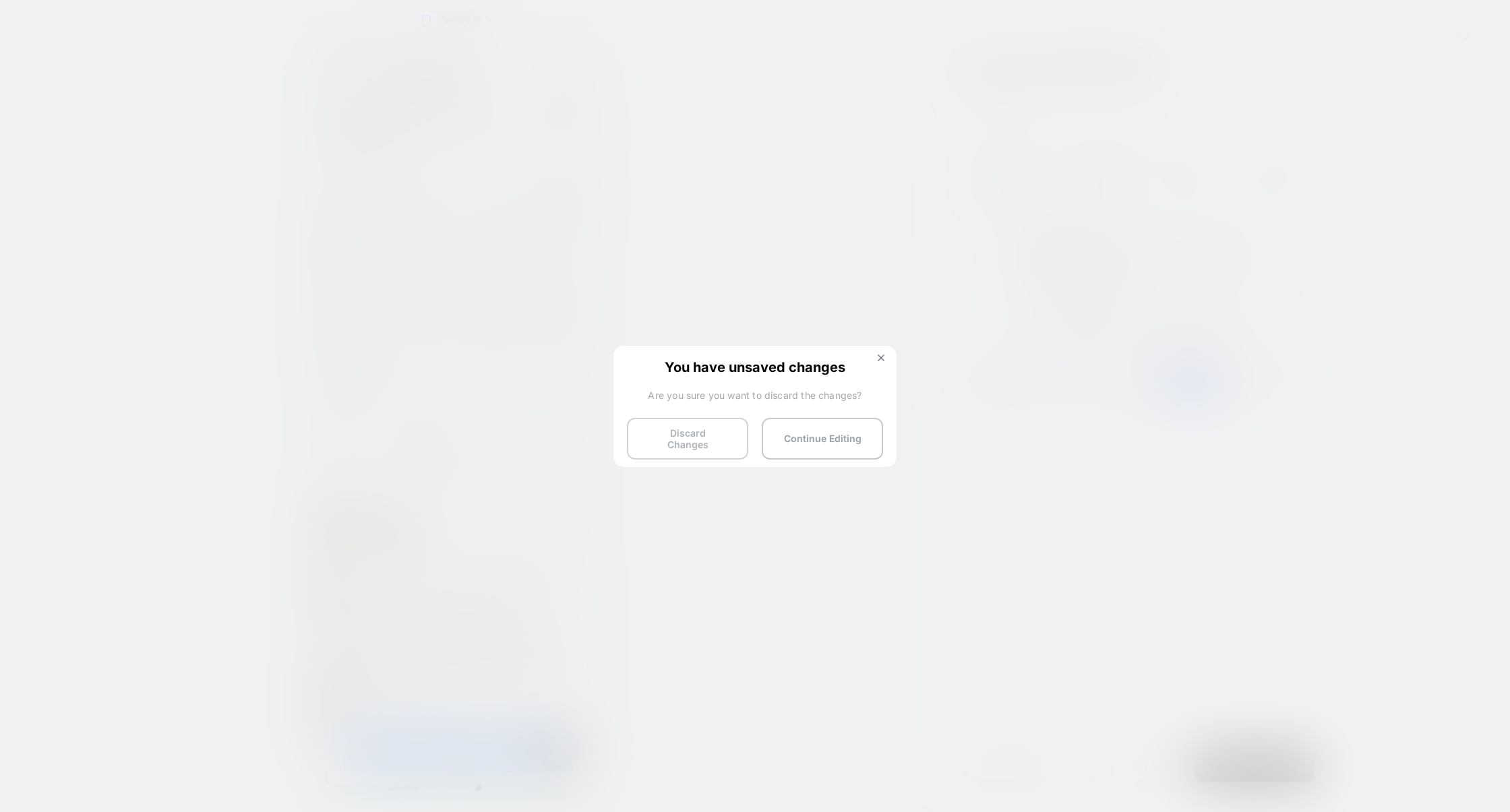
click at [681, 434] on button "Discard Changes" at bounding box center [688, 439] width 122 height 42
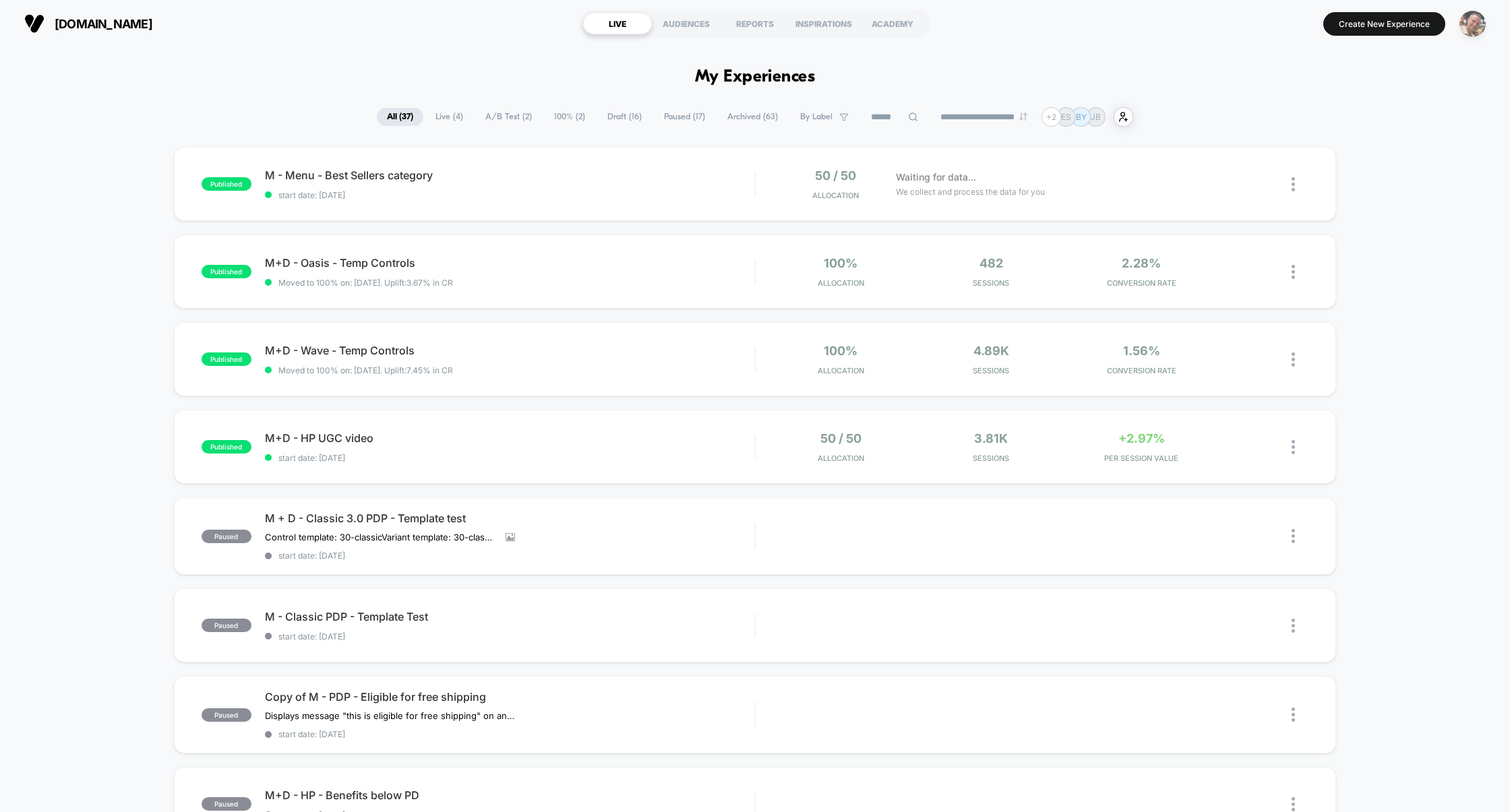
click at [1476, 32] on img "button" at bounding box center [1472, 23] width 26 height 26
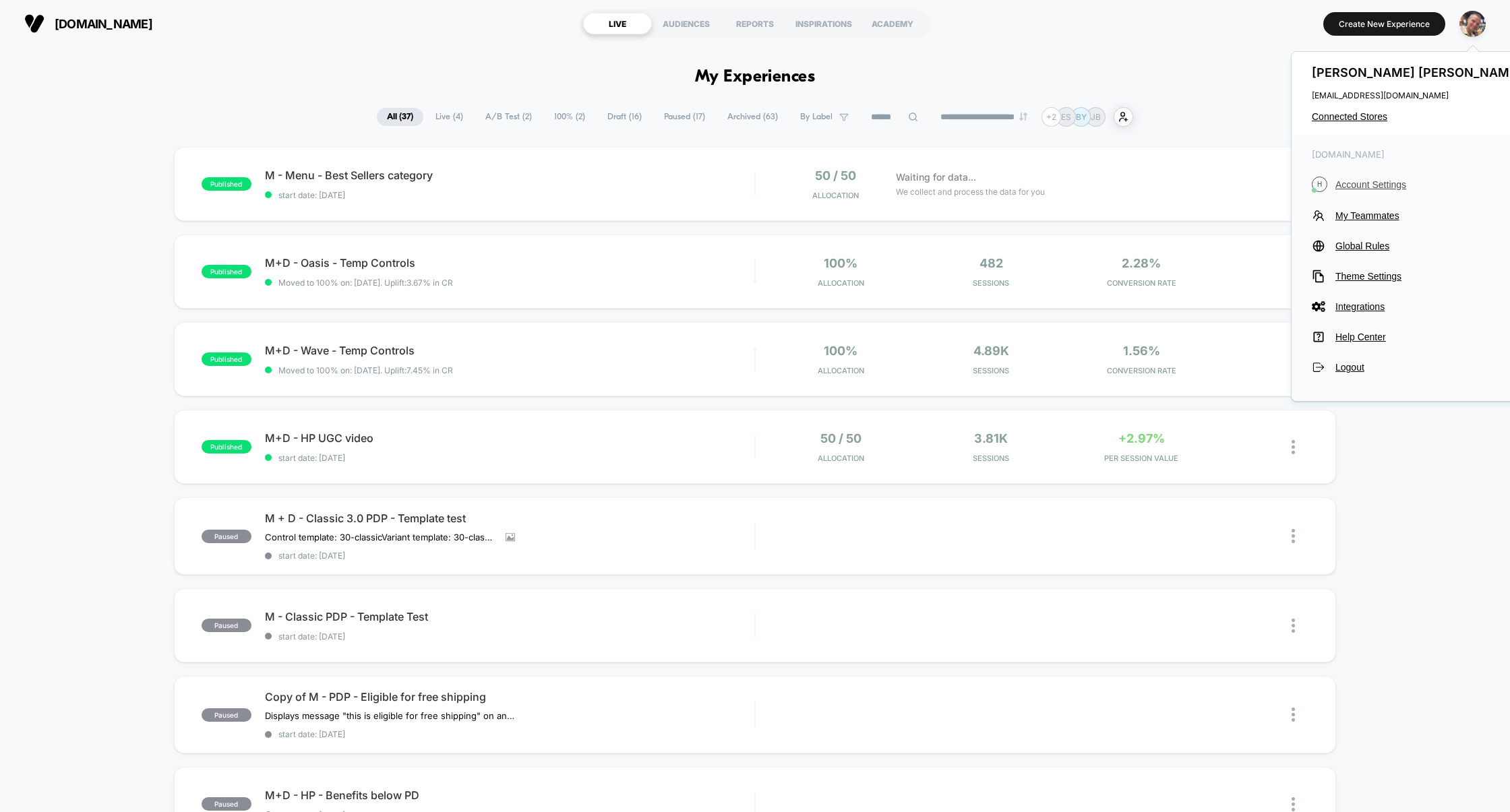
click at [1371, 176] on button "H Account Settings" at bounding box center [1419, 184] width 213 height 16
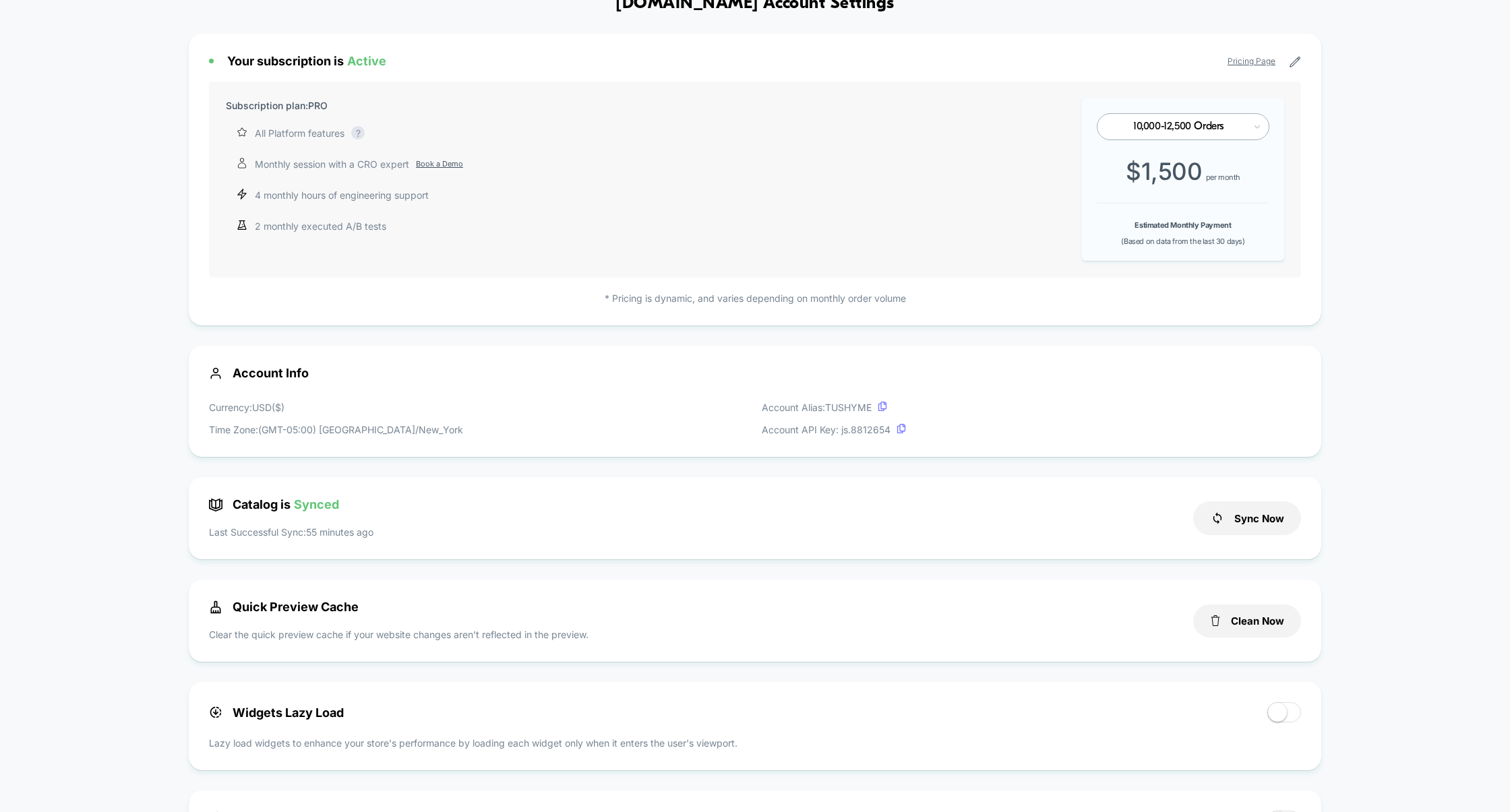
scroll to position [122, 0]
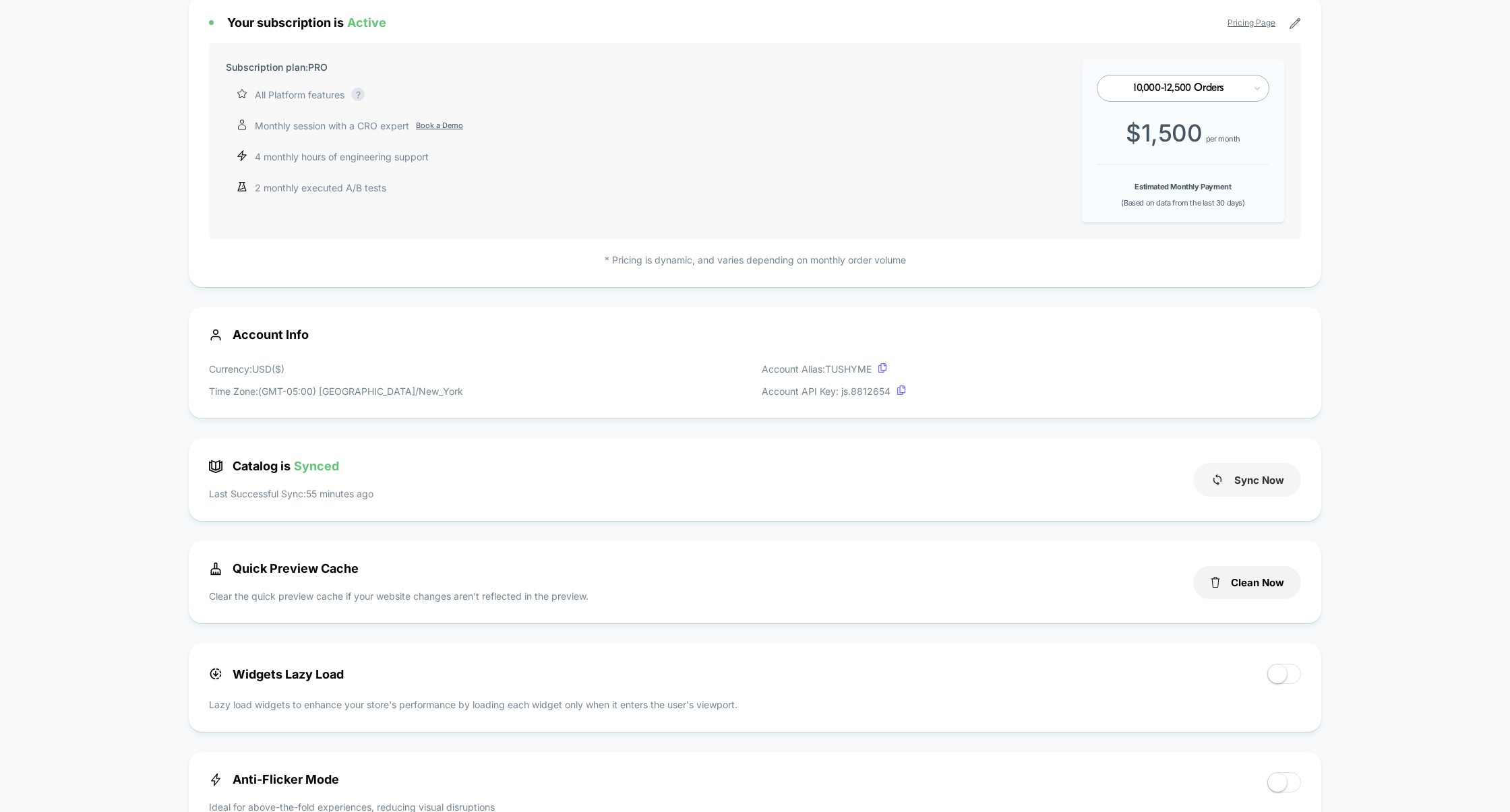
click at [1263, 486] on button "Sync Now" at bounding box center [1248, 479] width 108 height 33
click at [1253, 481] on button "Sync Now" at bounding box center [1248, 479] width 108 height 33
